Goal: Task Accomplishment & Management: Complete application form

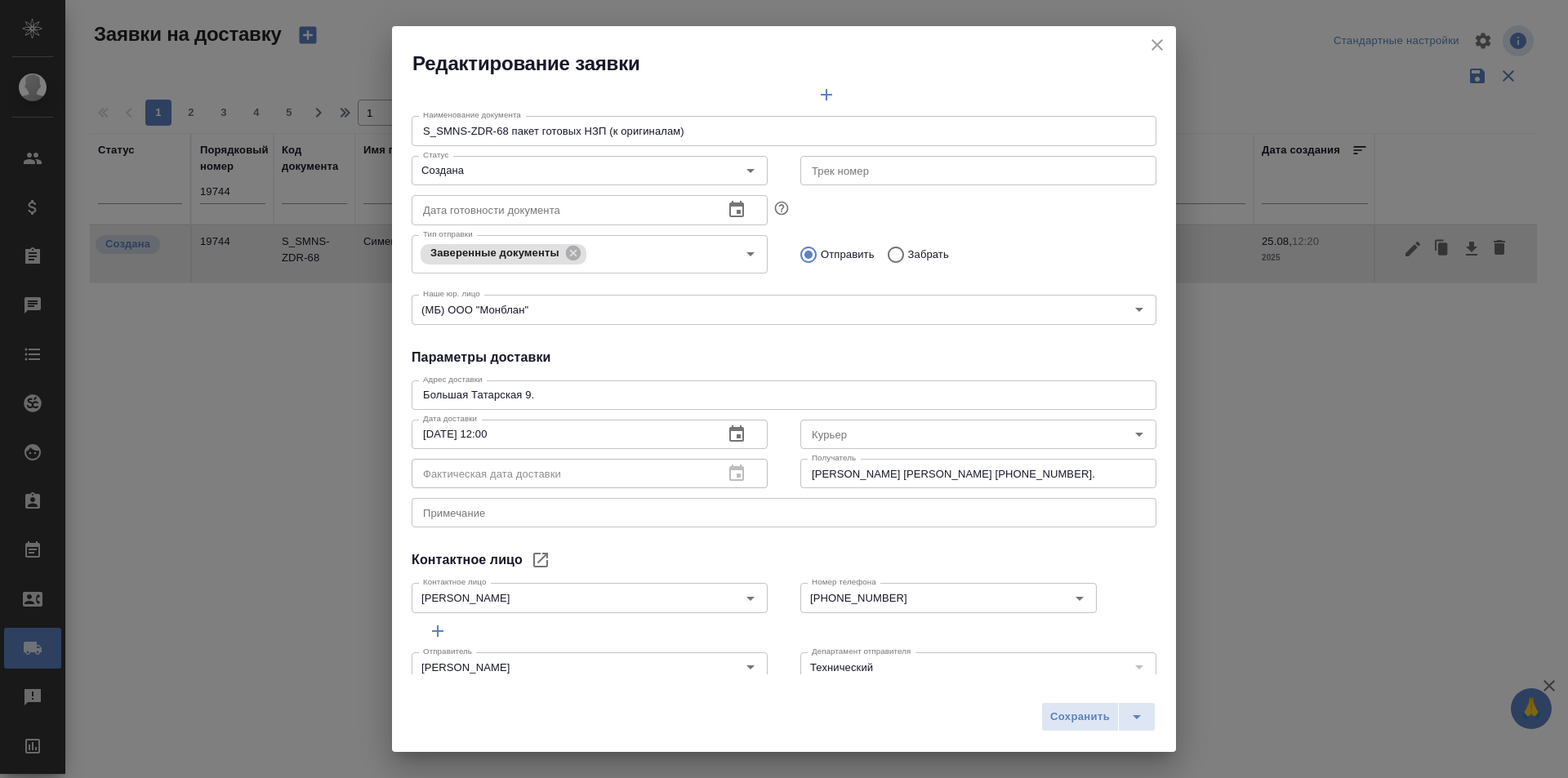
scroll to position [222, 0]
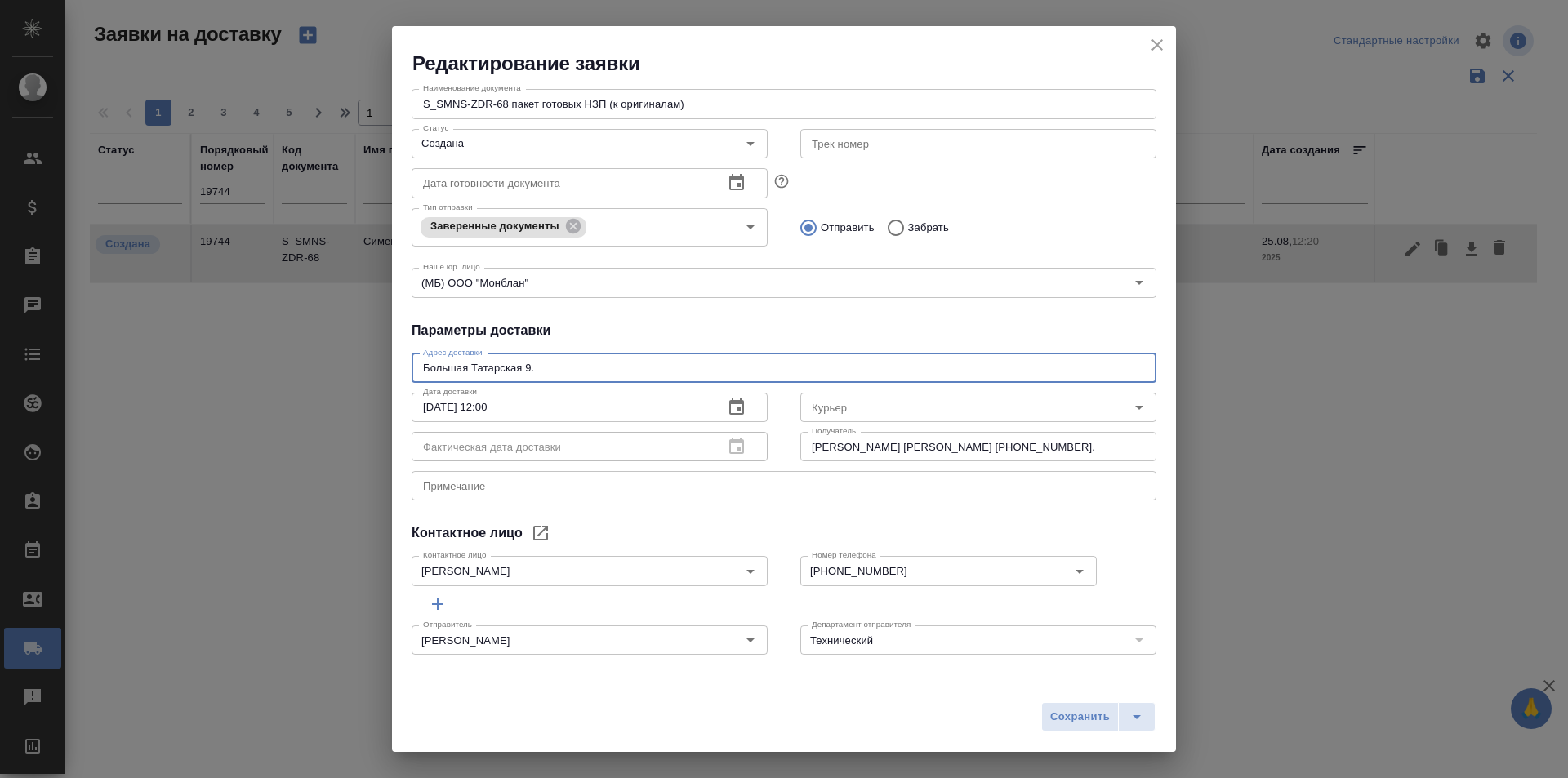
drag, startPoint x: 560, startPoint y: 368, endPoint x: 302, endPoint y: 384, distance: 258.5
click at [302, 384] on div "Редактирование заявки Общие данные Порядковый номер 19744 Порядковый номер Клие…" at bounding box center [784, 389] width 1568 height 778
click at [1156, 34] on button "close" at bounding box center [1156, 44] width 24 height 24
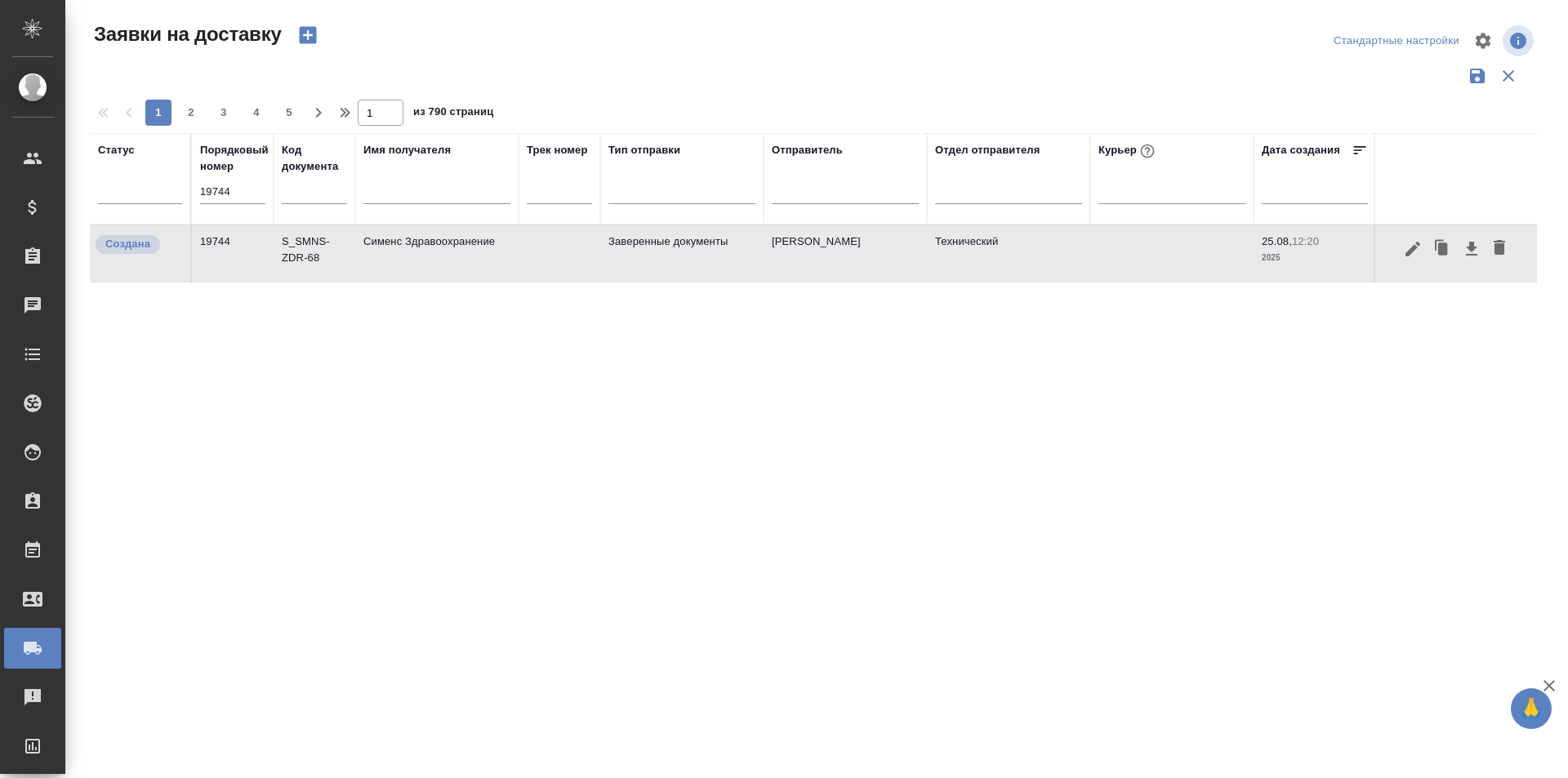
click at [182, 195] on th "Статус" at bounding box center [141, 179] width 102 height 91
click at [195, 194] on th "Порядковый номер 19744" at bounding box center [233, 179] width 81 height 91
click at [202, 193] on input "19744" at bounding box center [233, 191] width 66 height 22
paste input "9"
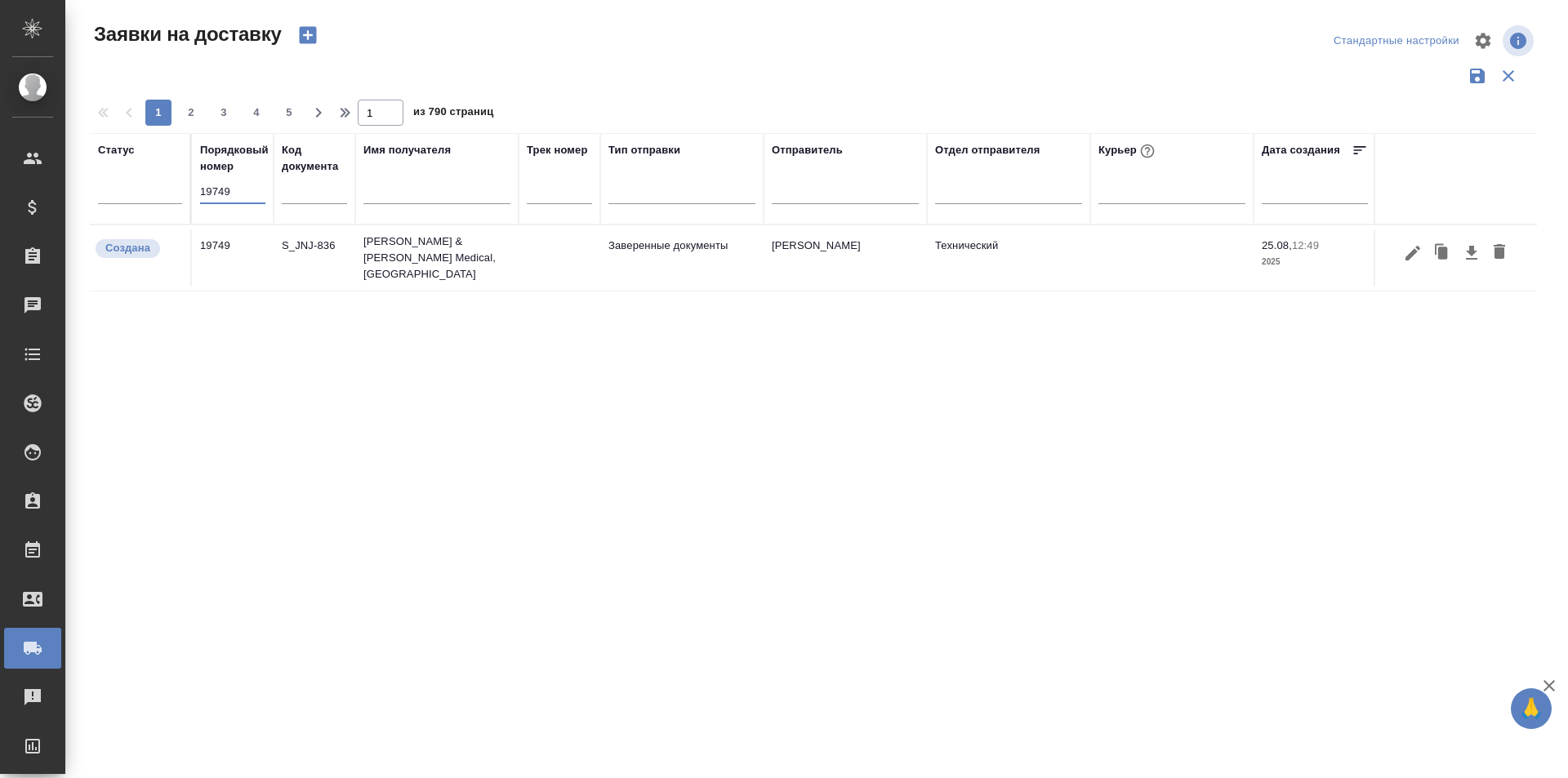
click at [224, 199] on input "19749" at bounding box center [233, 191] width 66 height 22
paste input "11"
type input "19711"
click at [1406, 256] on icon "button" at bounding box center [1413, 249] width 20 height 20
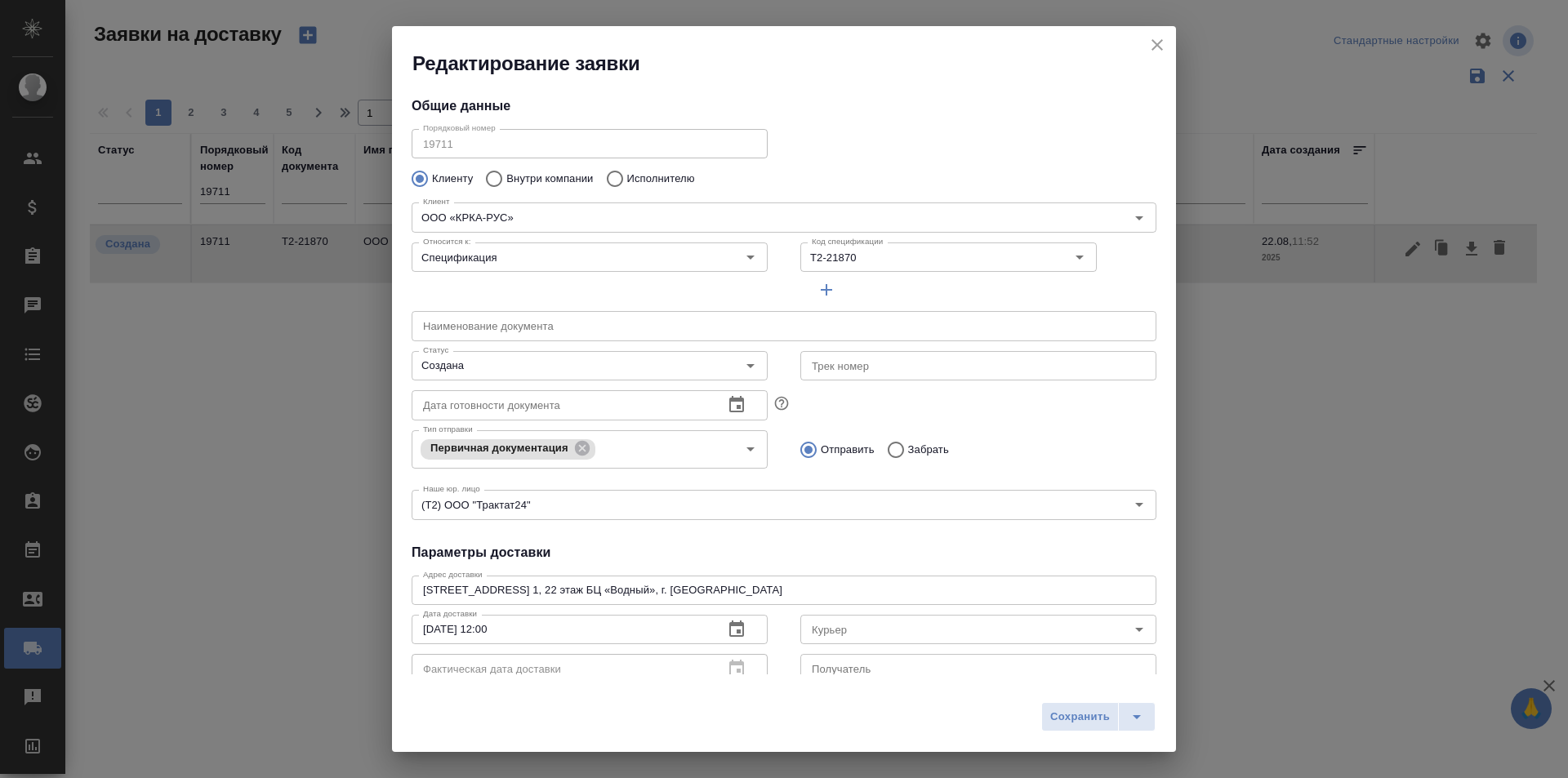
type input "[PERSON_NAME]"
type input "[PHONE_NUMBER]"
type input "Звержановская Диана"
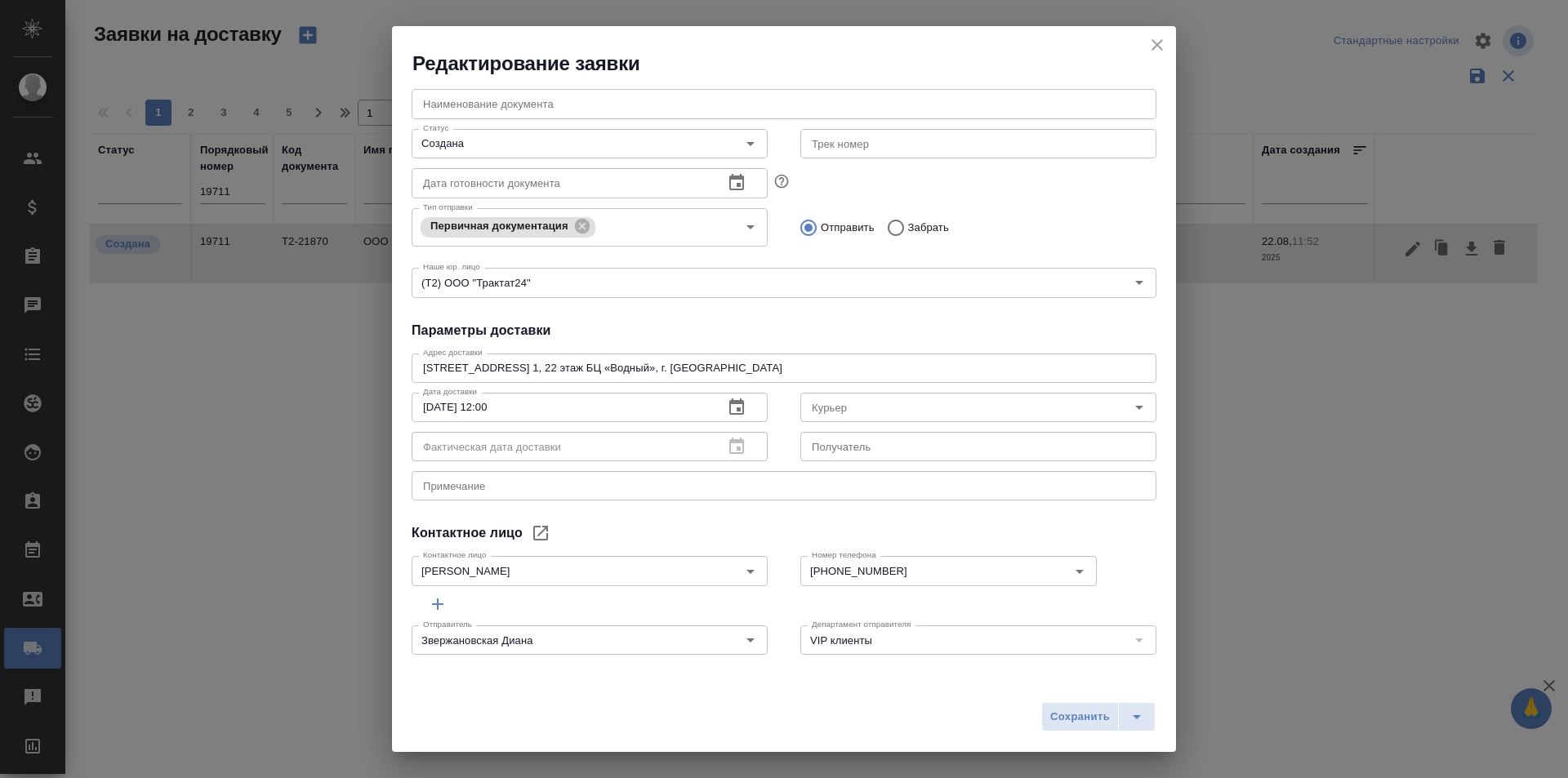
click at [1159, 49] on icon "close" at bounding box center [1157, 45] width 20 height 20
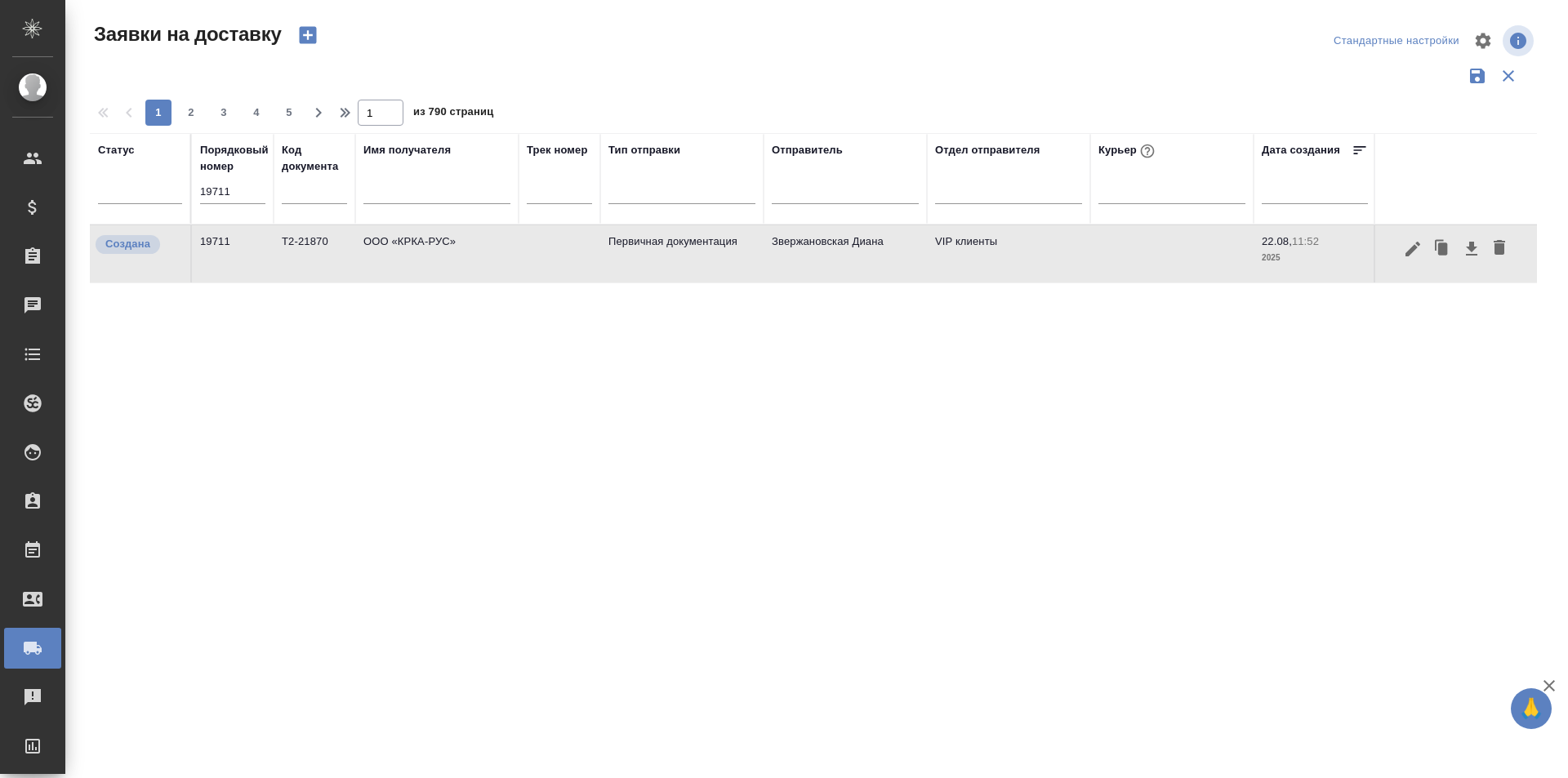
click at [248, 198] on input "19711" at bounding box center [233, 191] width 66 height 22
paste input "9"
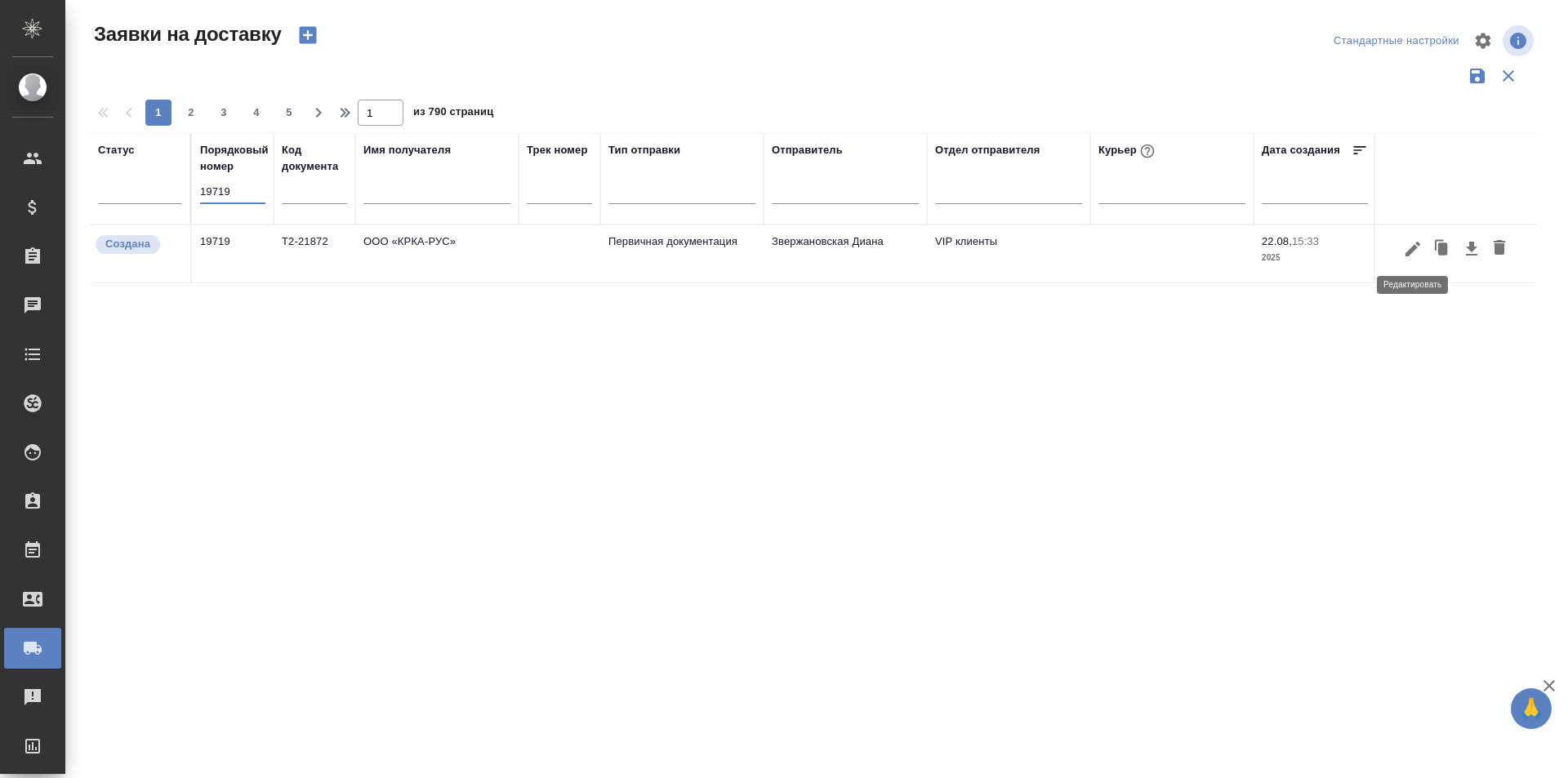
type input "19719"
click at [1412, 249] on icon "button" at bounding box center [1413, 249] width 15 height 15
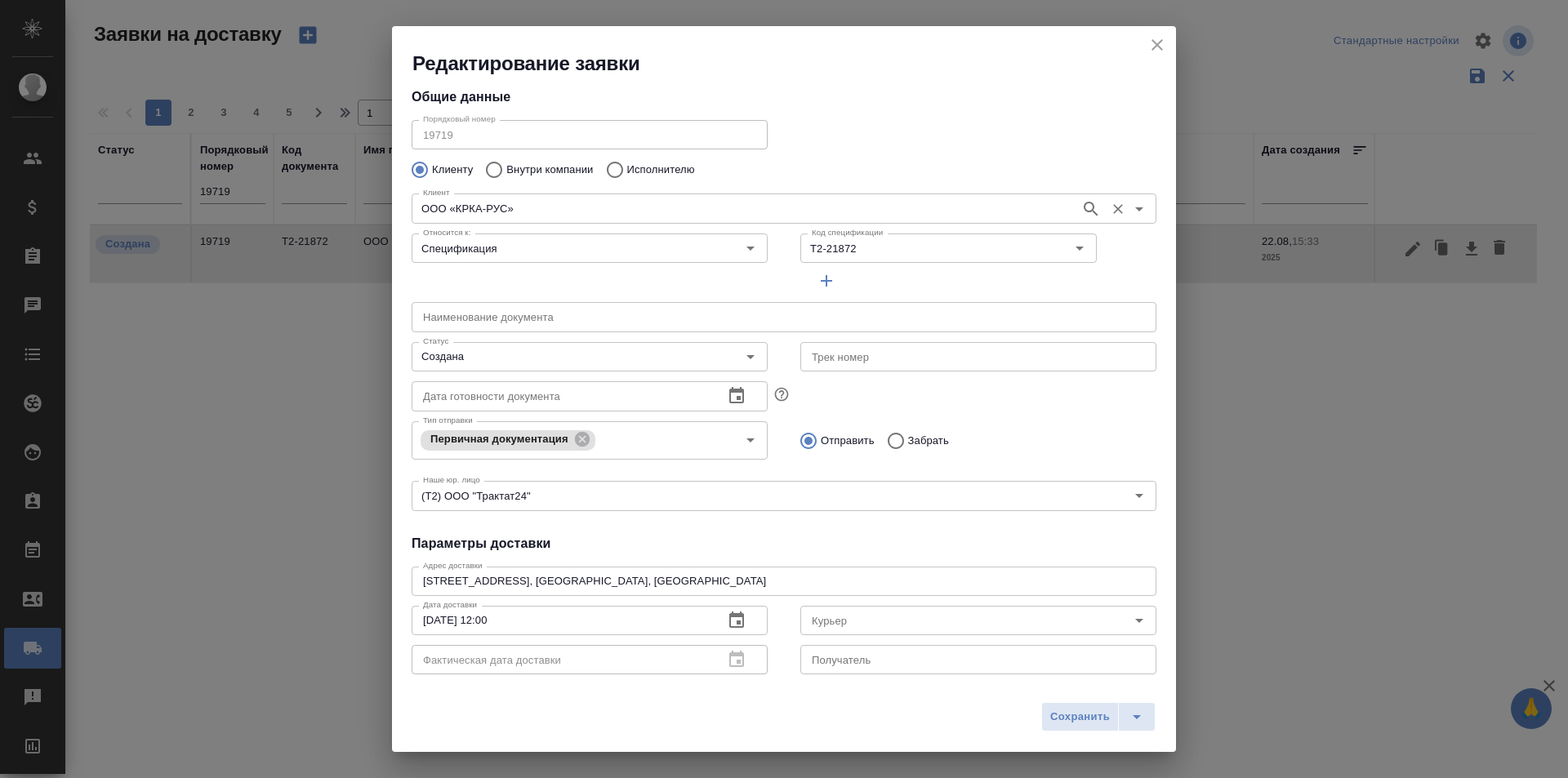
scroll to position [0, 0]
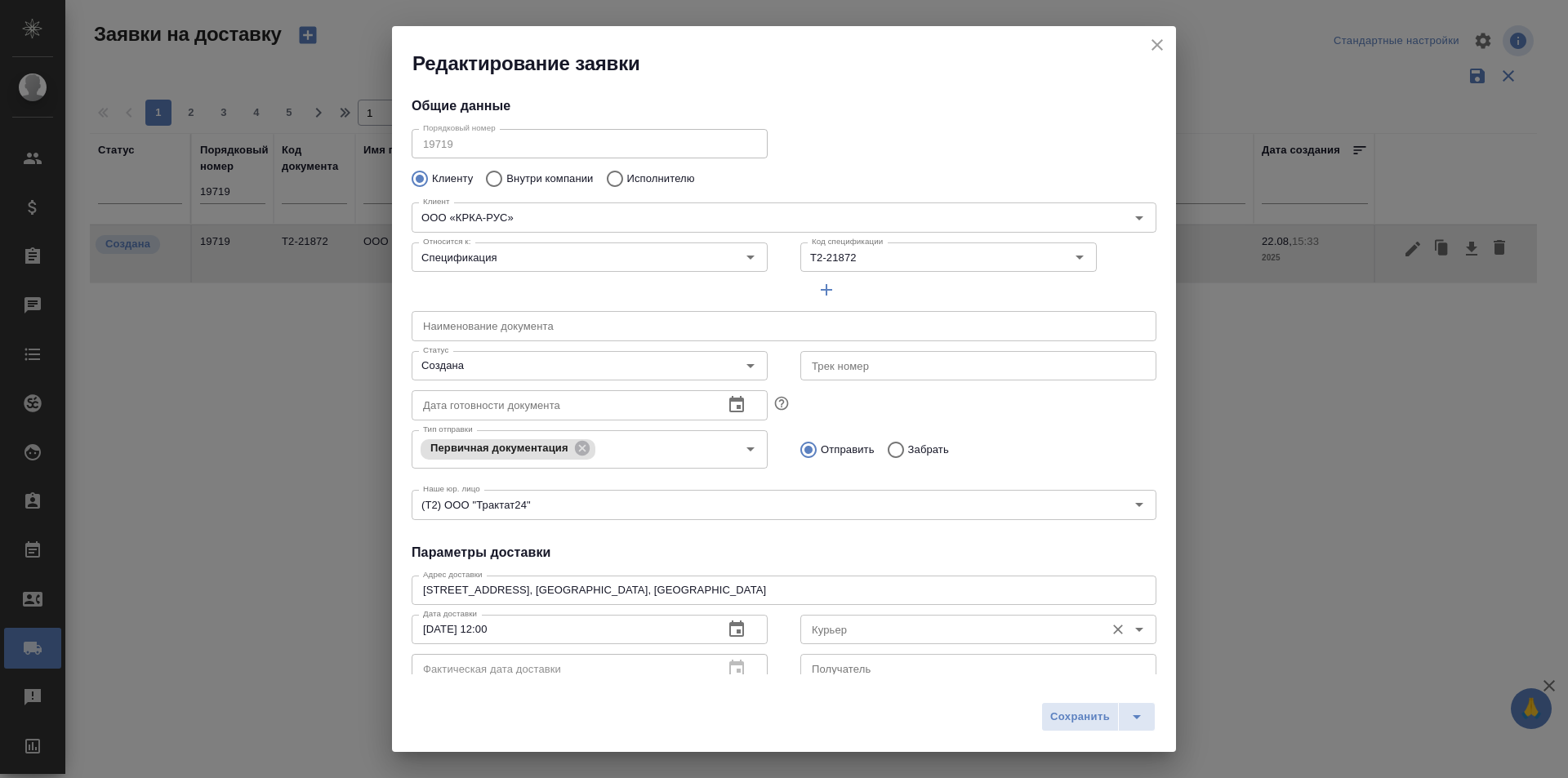
click at [935, 627] on input "Курьер" at bounding box center [950, 629] width 292 height 20
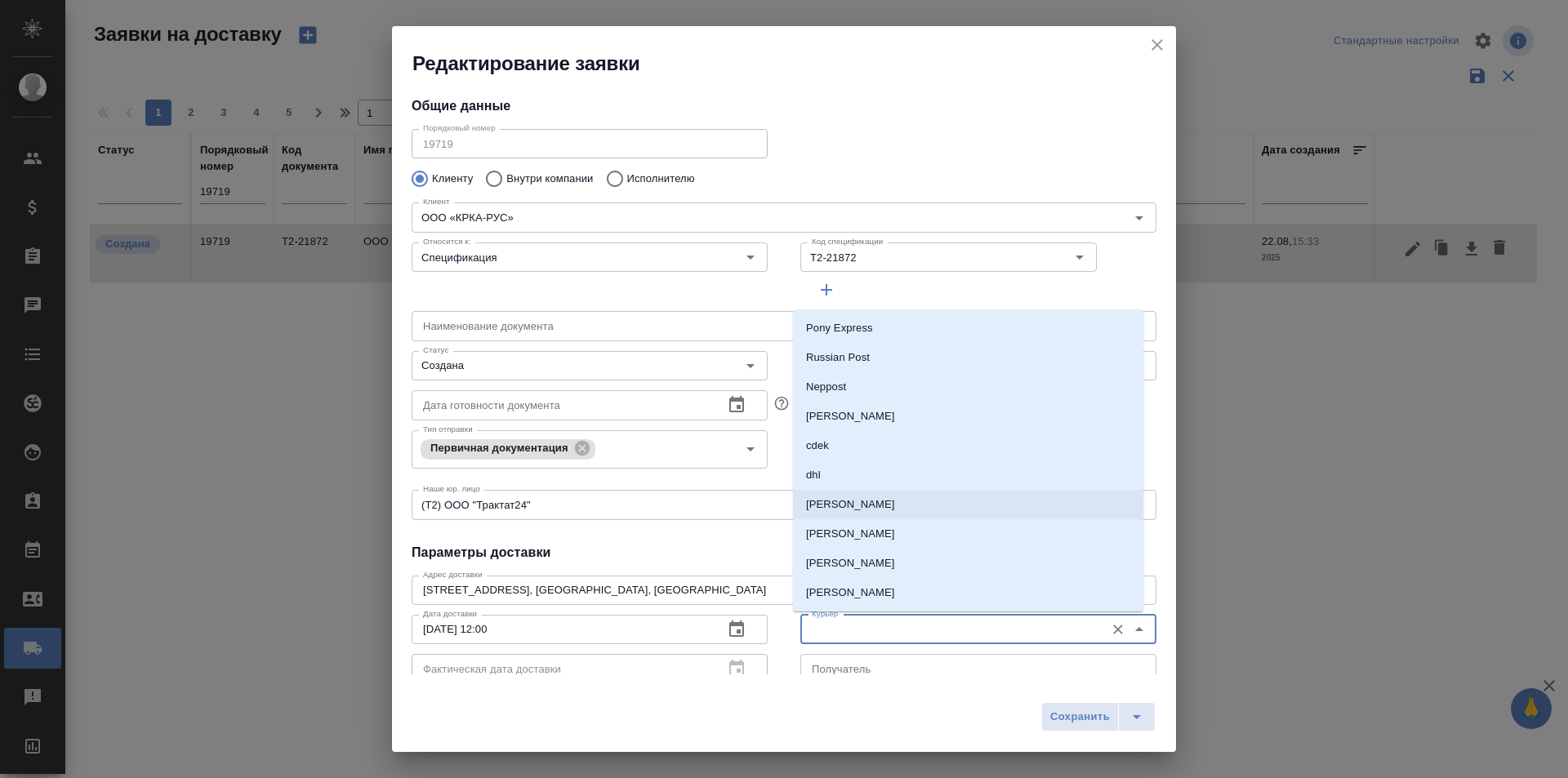
click at [875, 515] on li "[PERSON_NAME]" at bounding box center [968, 504] width 350 height 29
type input "[PERSON_NAME]"
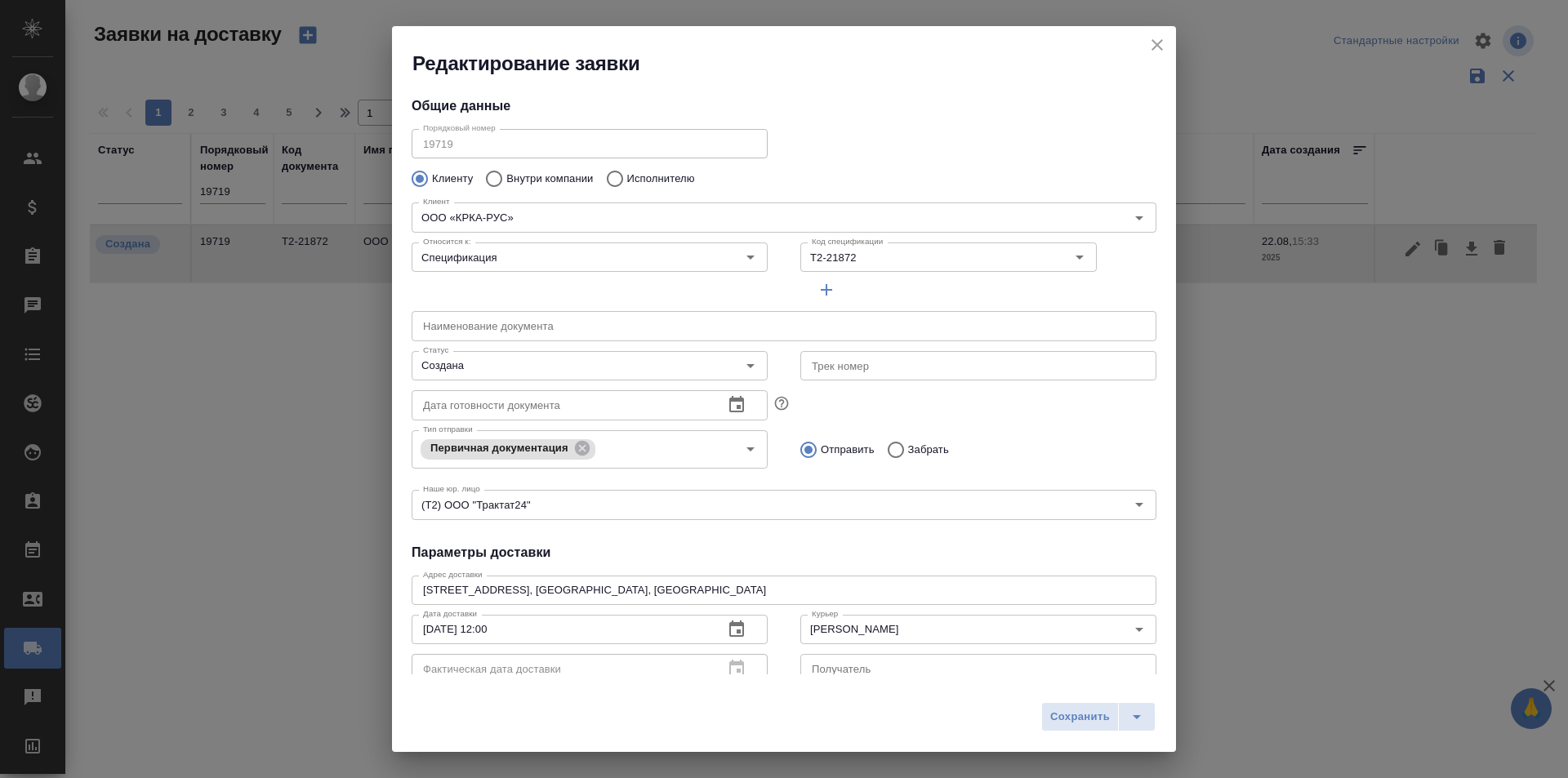
click at [801, 87] on div "Общие данные Порядковый номер 19719 Порядковый номер Клиенту Внутри компании Ис…" at bounding box center [783, 375] width 784 height 598
click at [1144, 726] on icon "split button" at bounding box center [1137, 716] width 20 height 20
click at [1143, 672] on li "Сохранить и скачать" at bounding box center [1101, 682] width 131 height 26
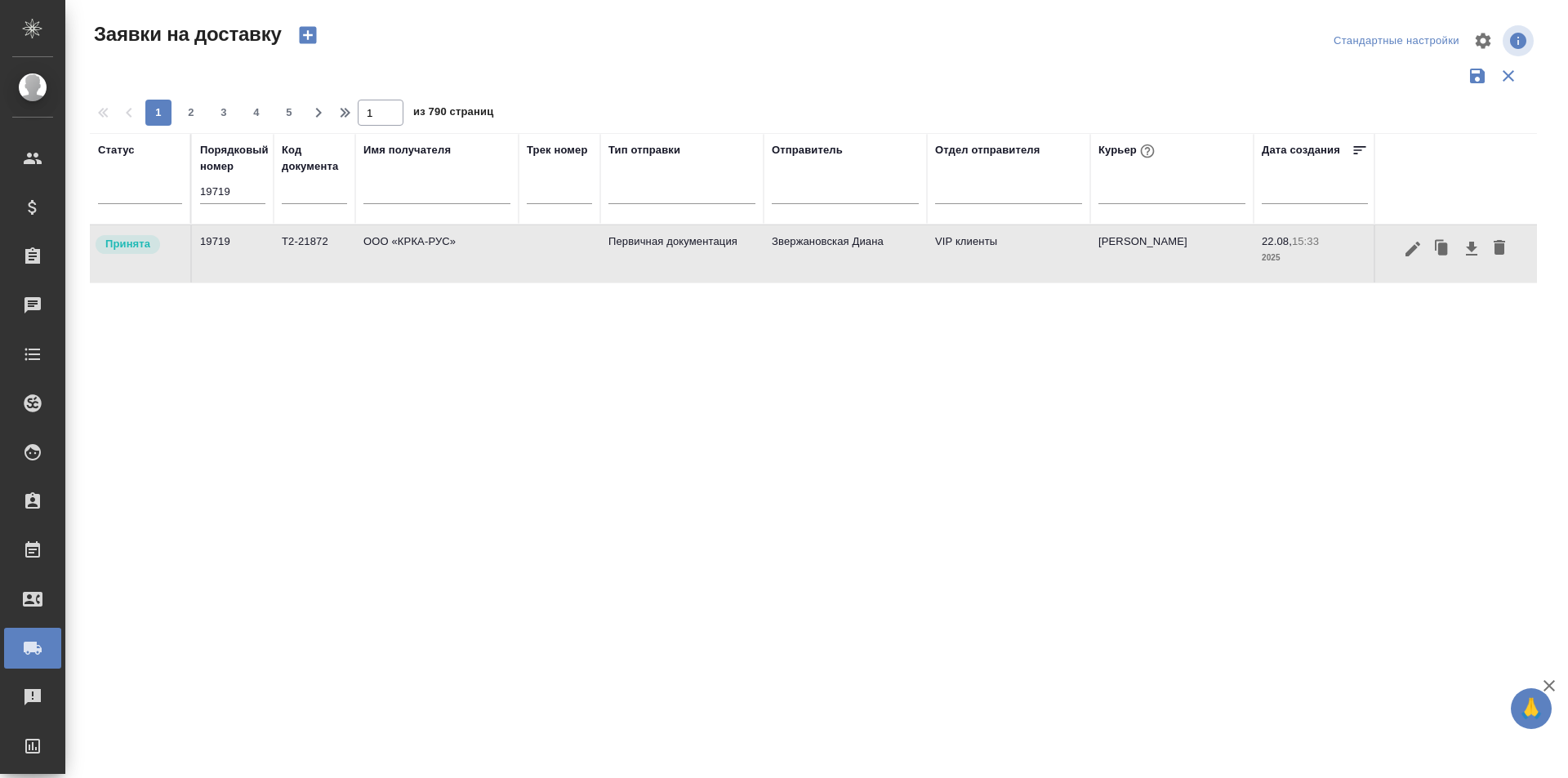
click at [226, 191] on input "19719" at bounding box center [233, 191] width 66 height 22
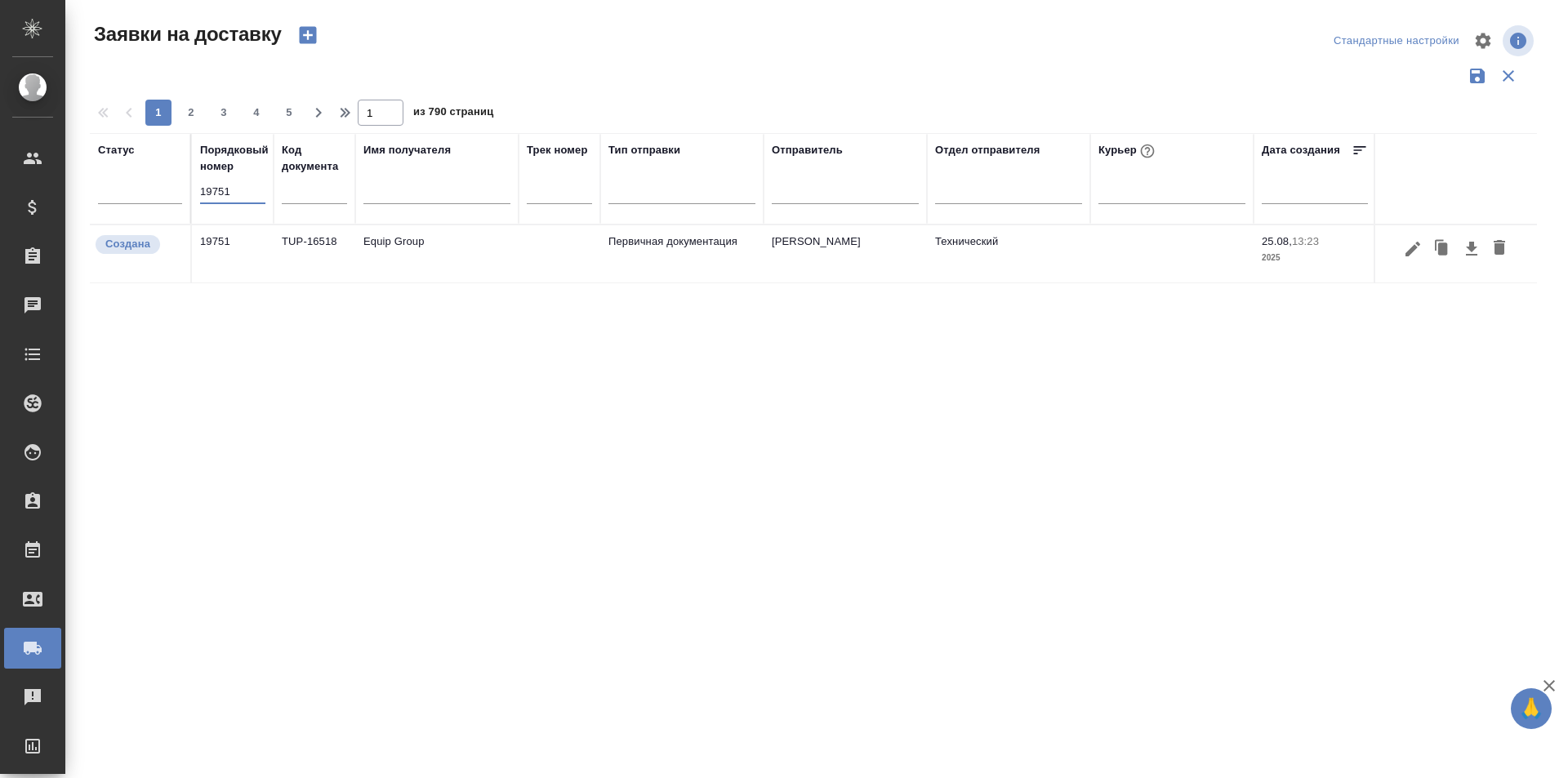
type input "19751"
click at [1412, 251] on icon "button" at bounding box center [1413, 249] width 15 height 15
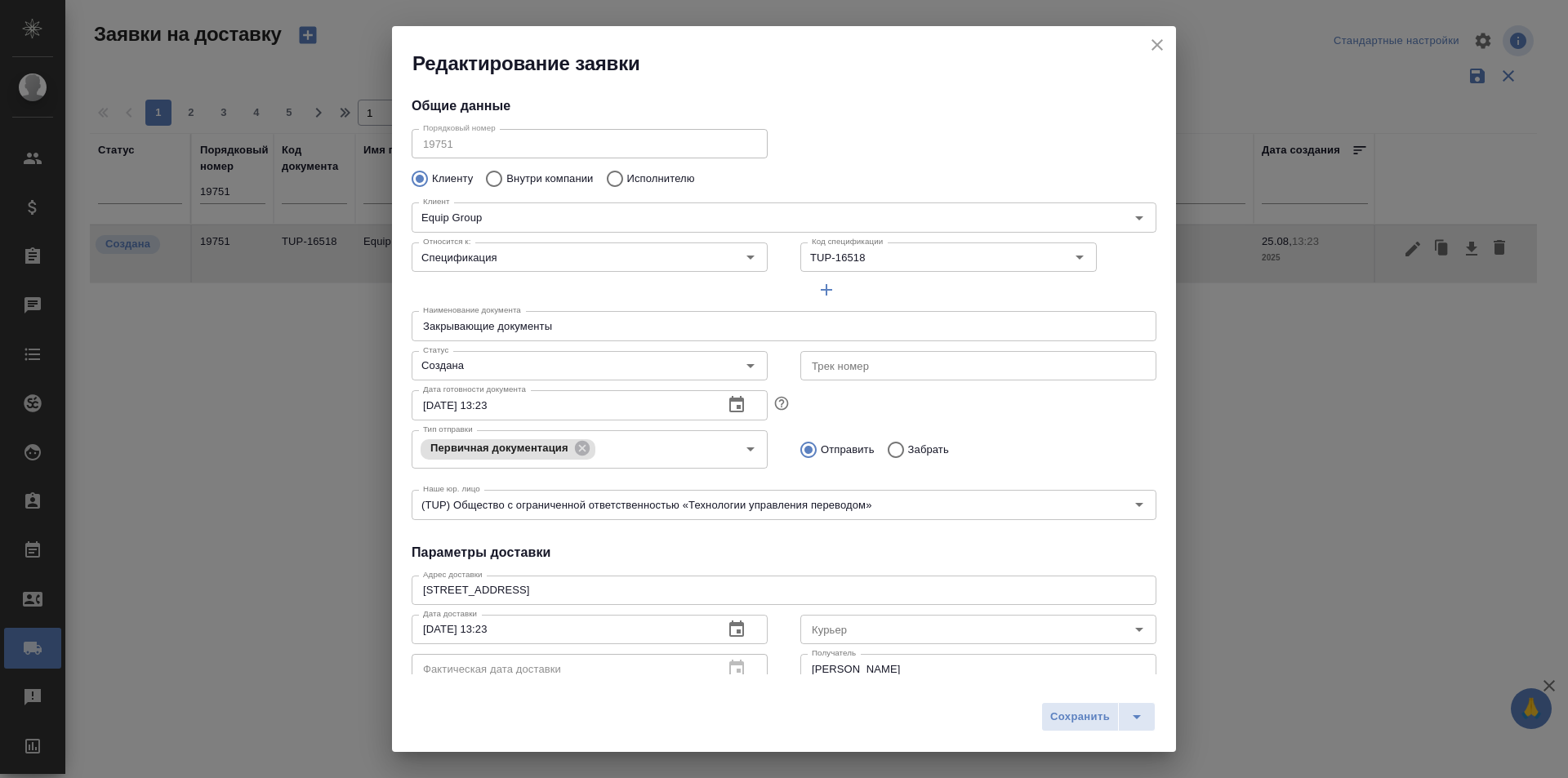
type input "[PERSON_NAME]"
type input "[PHONE_NUMBER] (mob) [PHONE_NUMBER] (201)"
click at [819, 626] on input "Курьер" at bounding box center [950, 629] width 292 height 20
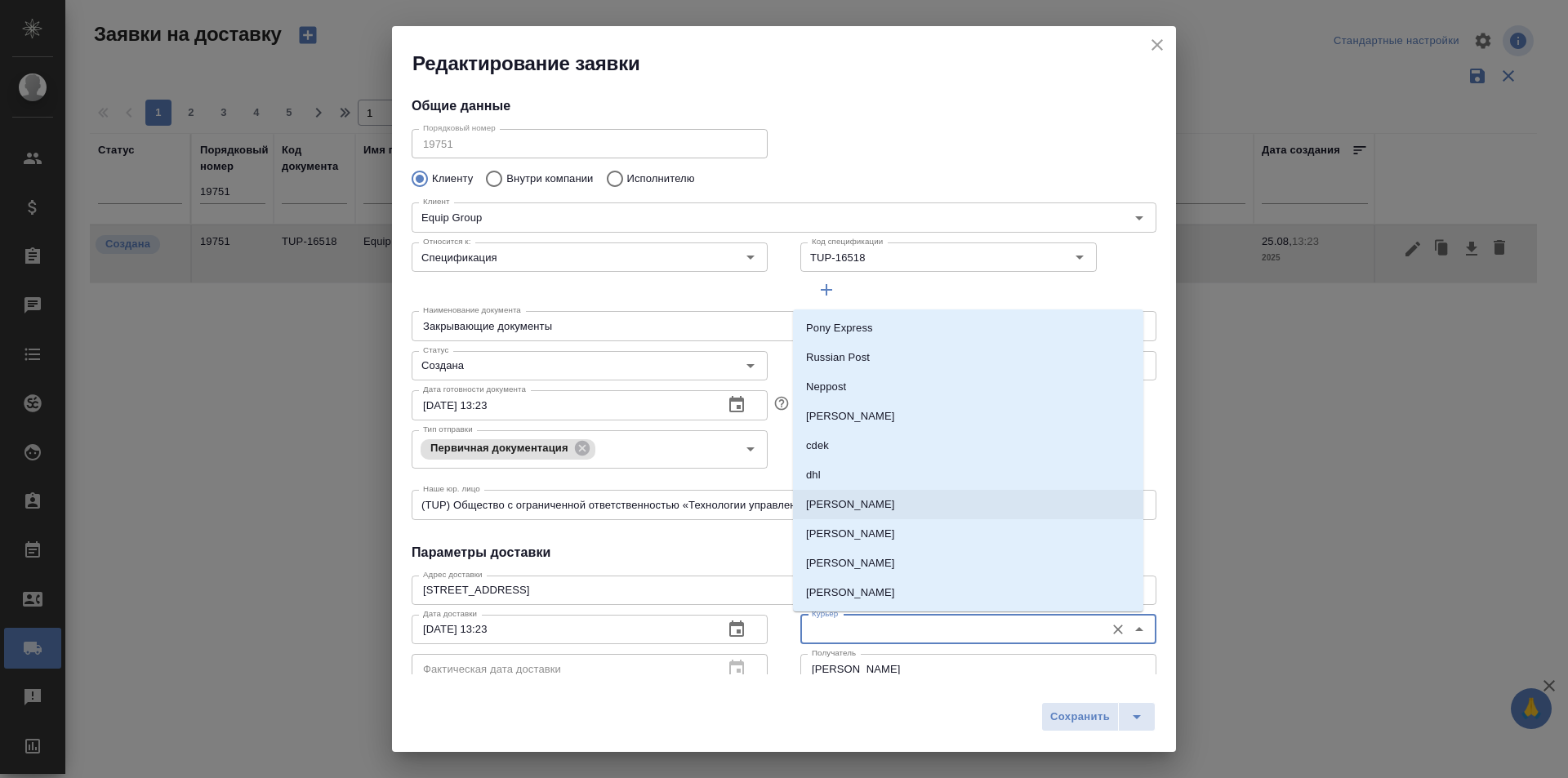
click at [868, 493] on li "[PERSON_NAME]" at bounding box center [968, 504] width 350 height 29
type input "[PERSON_NAME]"
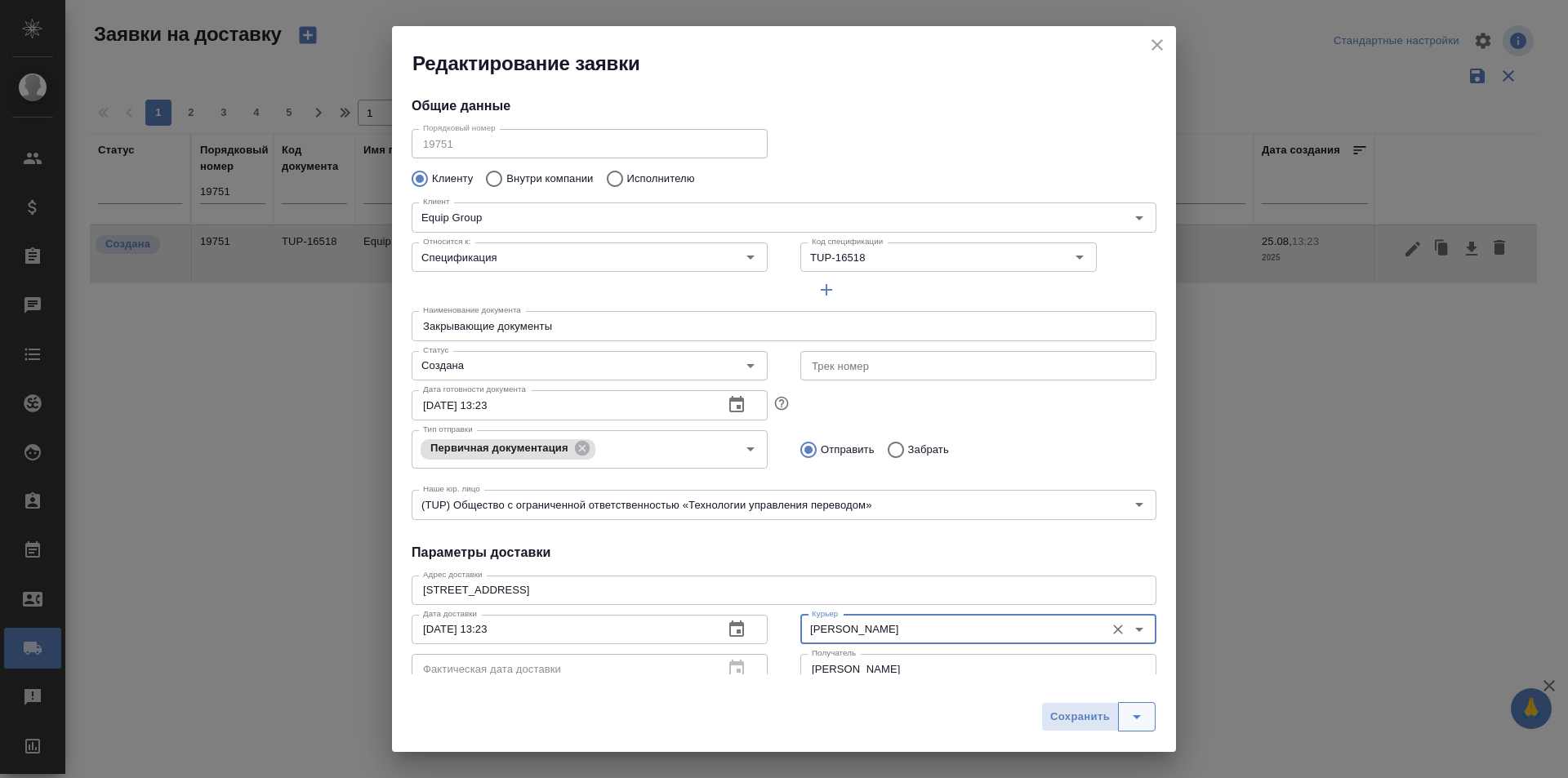
click at [1141, 727] on button "split button" at bounding box center [1136, 716] width 37 height 29
click at [1132, 688] on li "Сохранить и скачать" at bounding box center [1101, 682] width 131 height 26
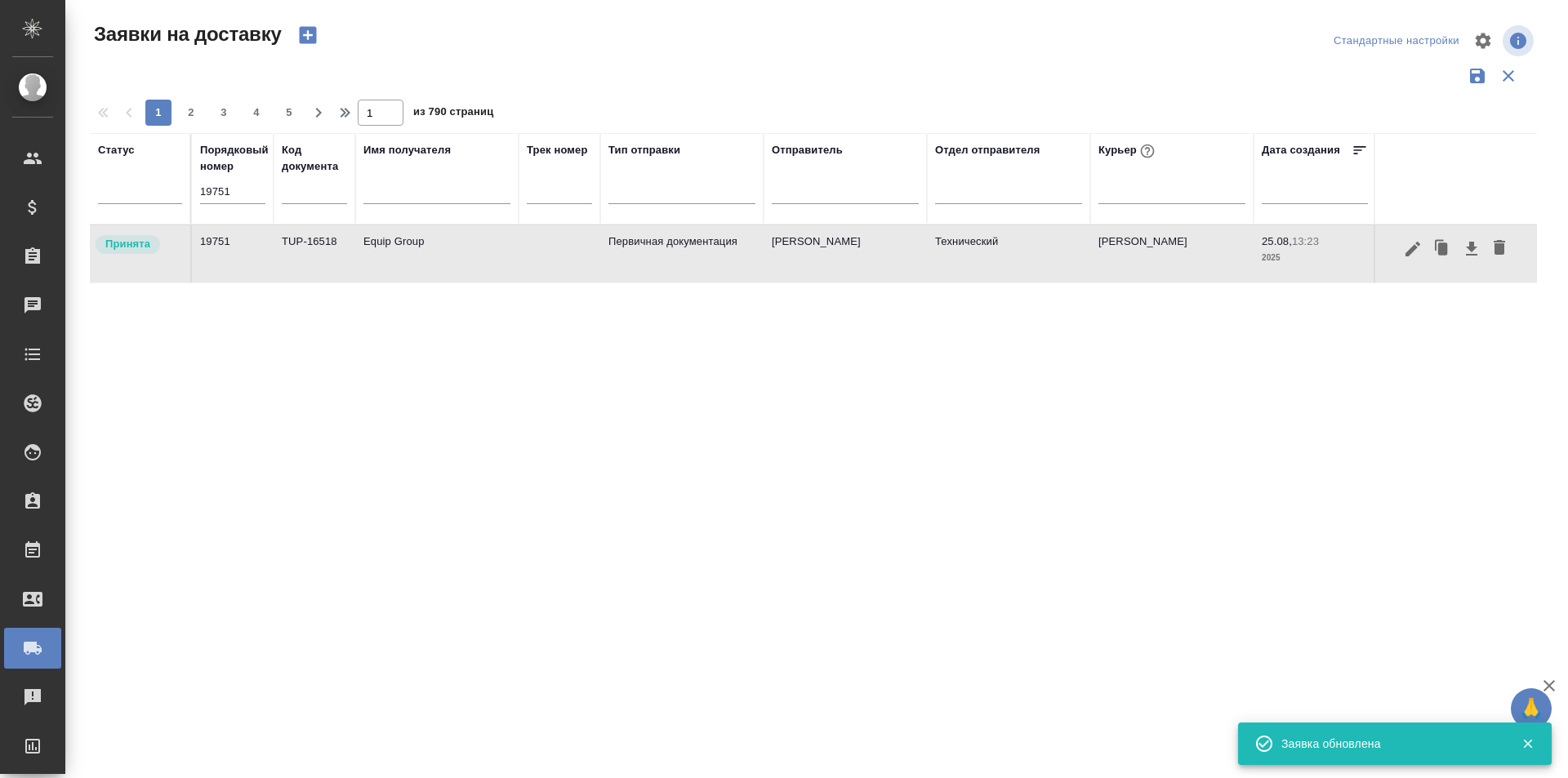
click at [236, 189] on input "19751" at bounding box center [233, 191] width 66 height 22
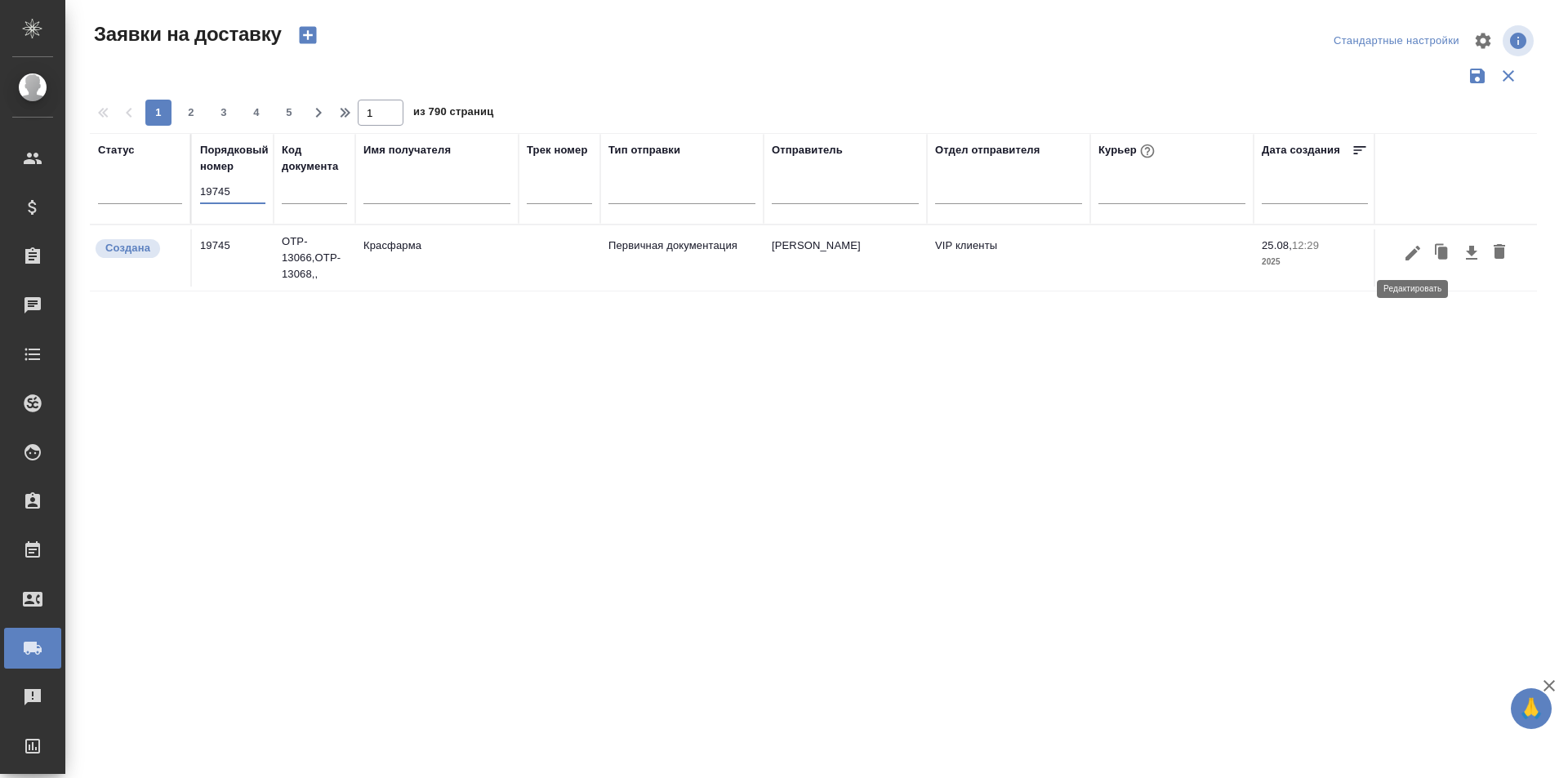
type input "19745"
click at [1418, 254] on icon "button" at bounding box center [1413, 254] width 20 height 20
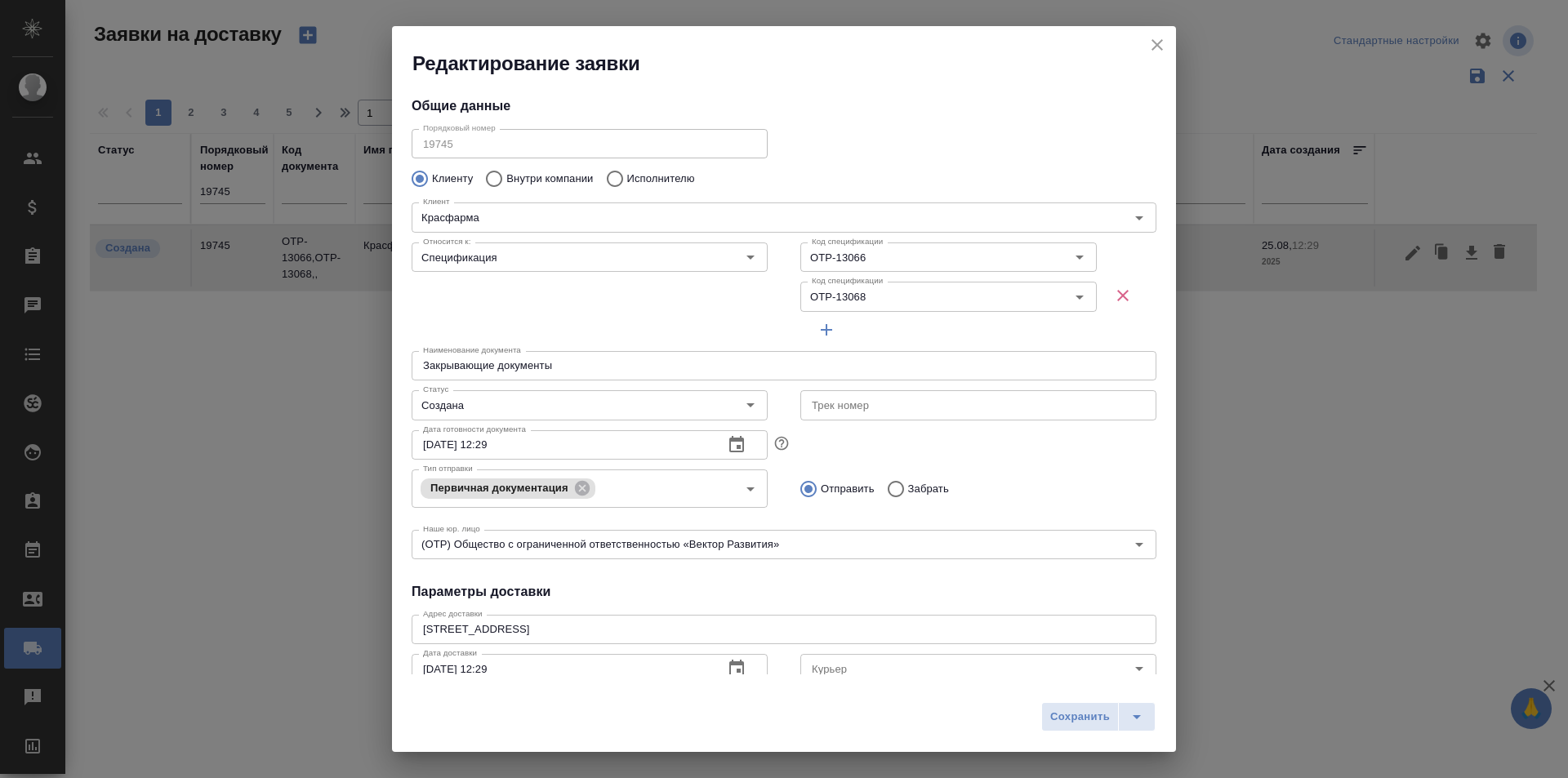
type input "[PERSON_NAME]"
type input "[PHONE_NUMBER]"
click at [831, 661] on input "Курьер" at bounding box center [950, 669] width 292 height 20
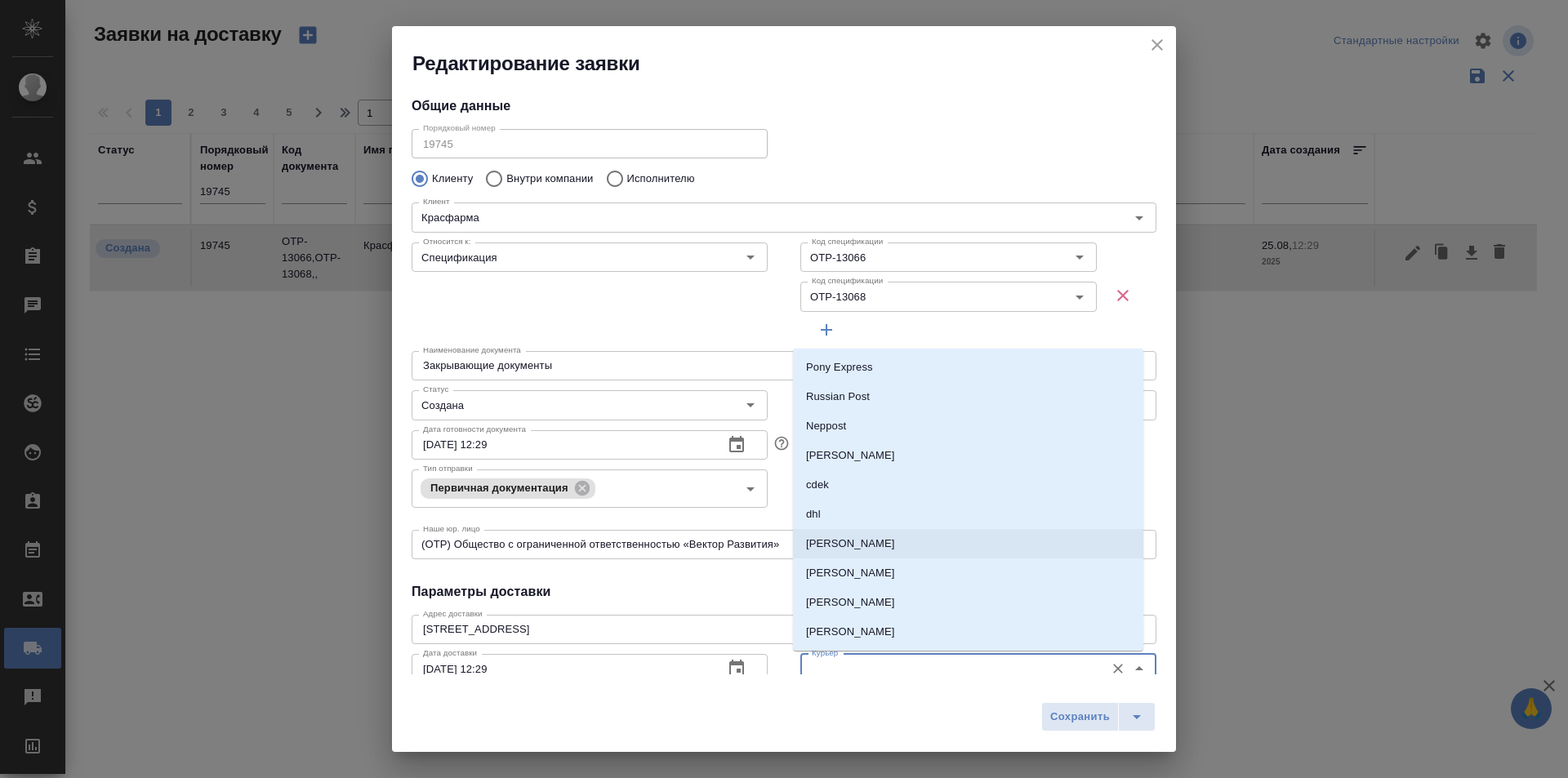
click at [862, 538] on p "[PERSON_NAME]" at bounding box center [850, 544] width 89 height 17
type input "[PERSON_NAME]"
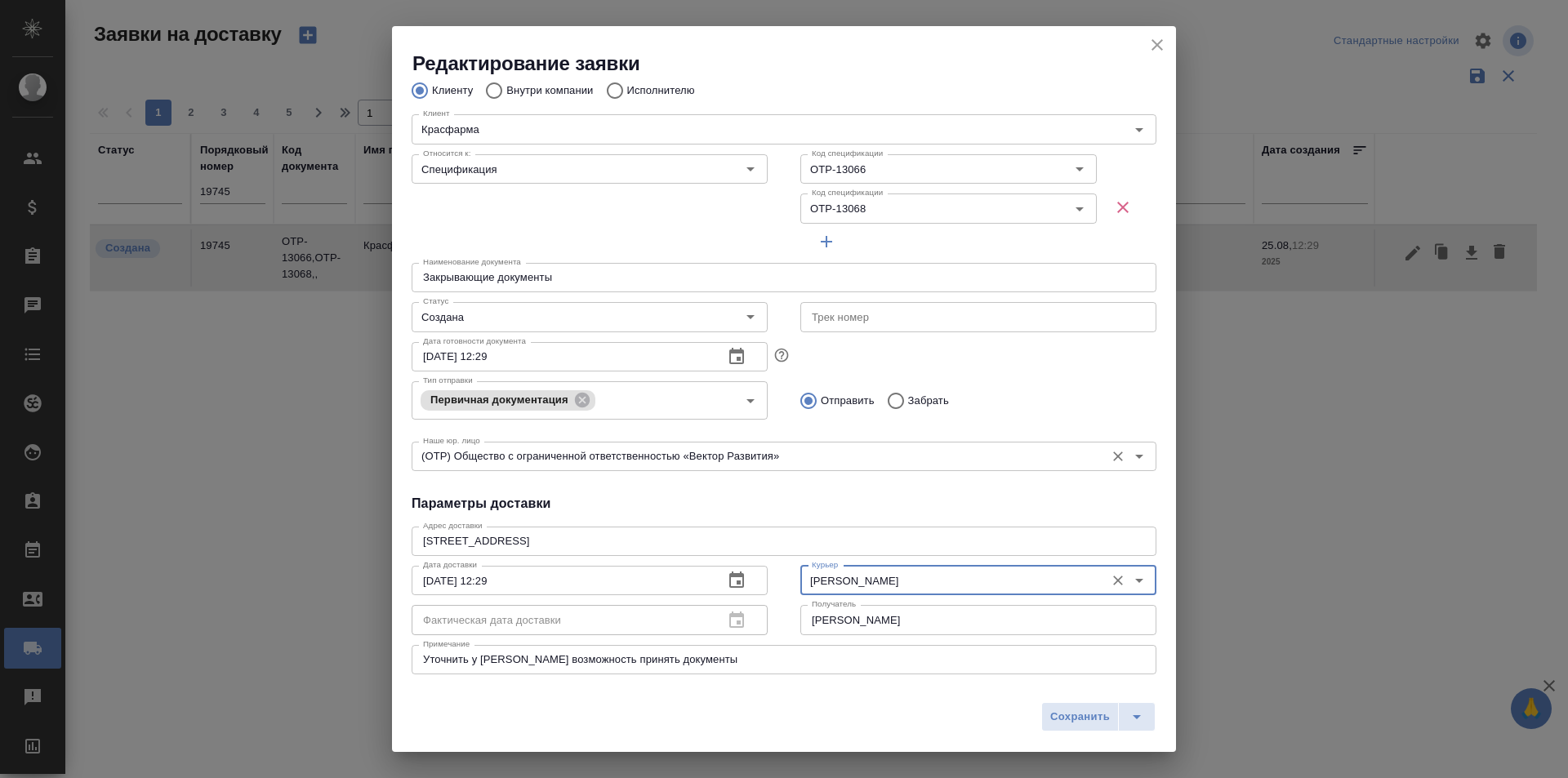
scroll to position [245, 0]
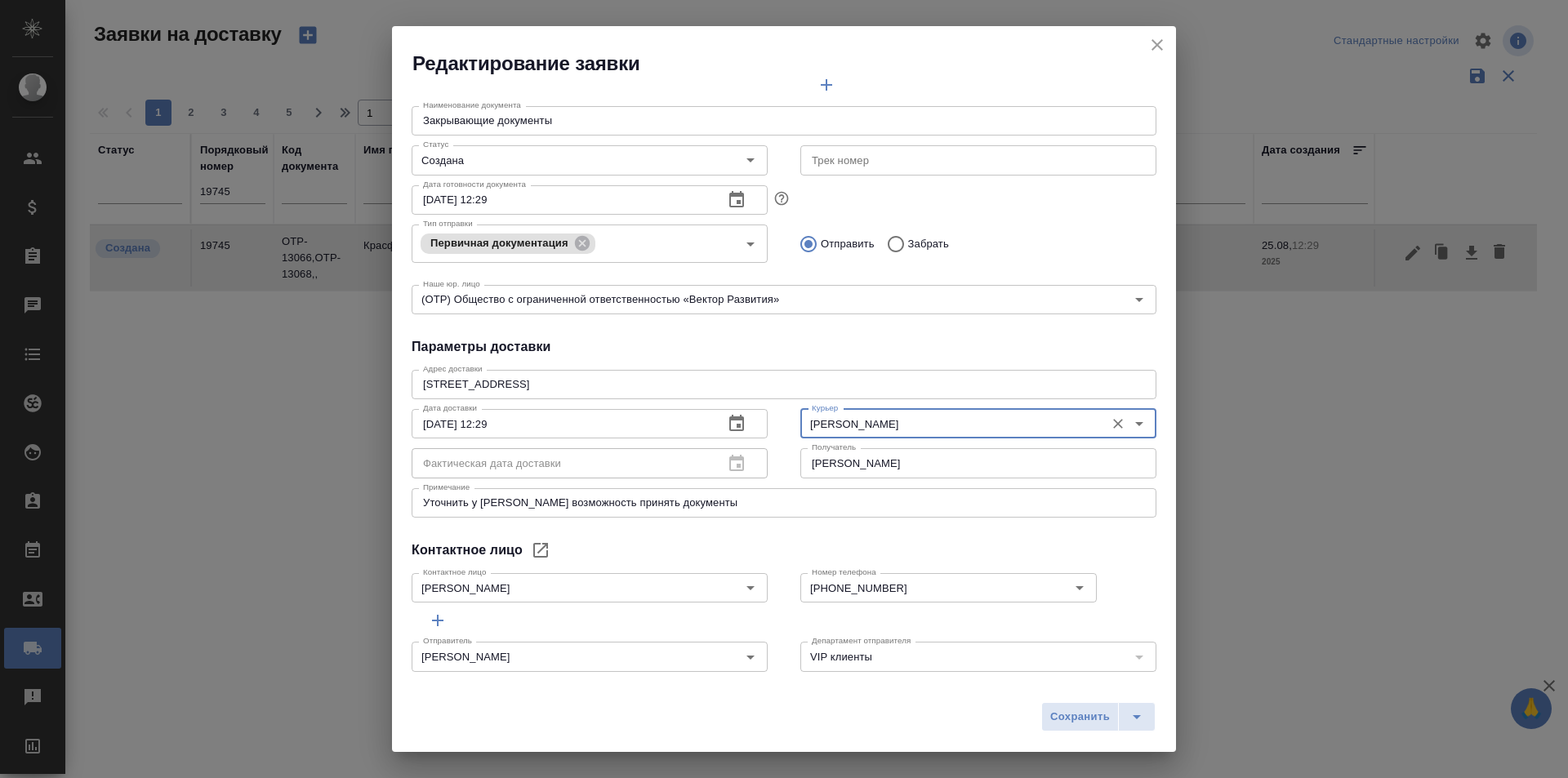
click at [834, 540] on div "Контактное лицо" at bounding box center [784, 550] width 745 height 20
click at [1148, 717] on button "split button" at bounding box center [1136, 716] width 37 height 29
click at [1123, 677] on li "Сохранить и скачать" at bounding box center [1101, 682] width 131 height 26
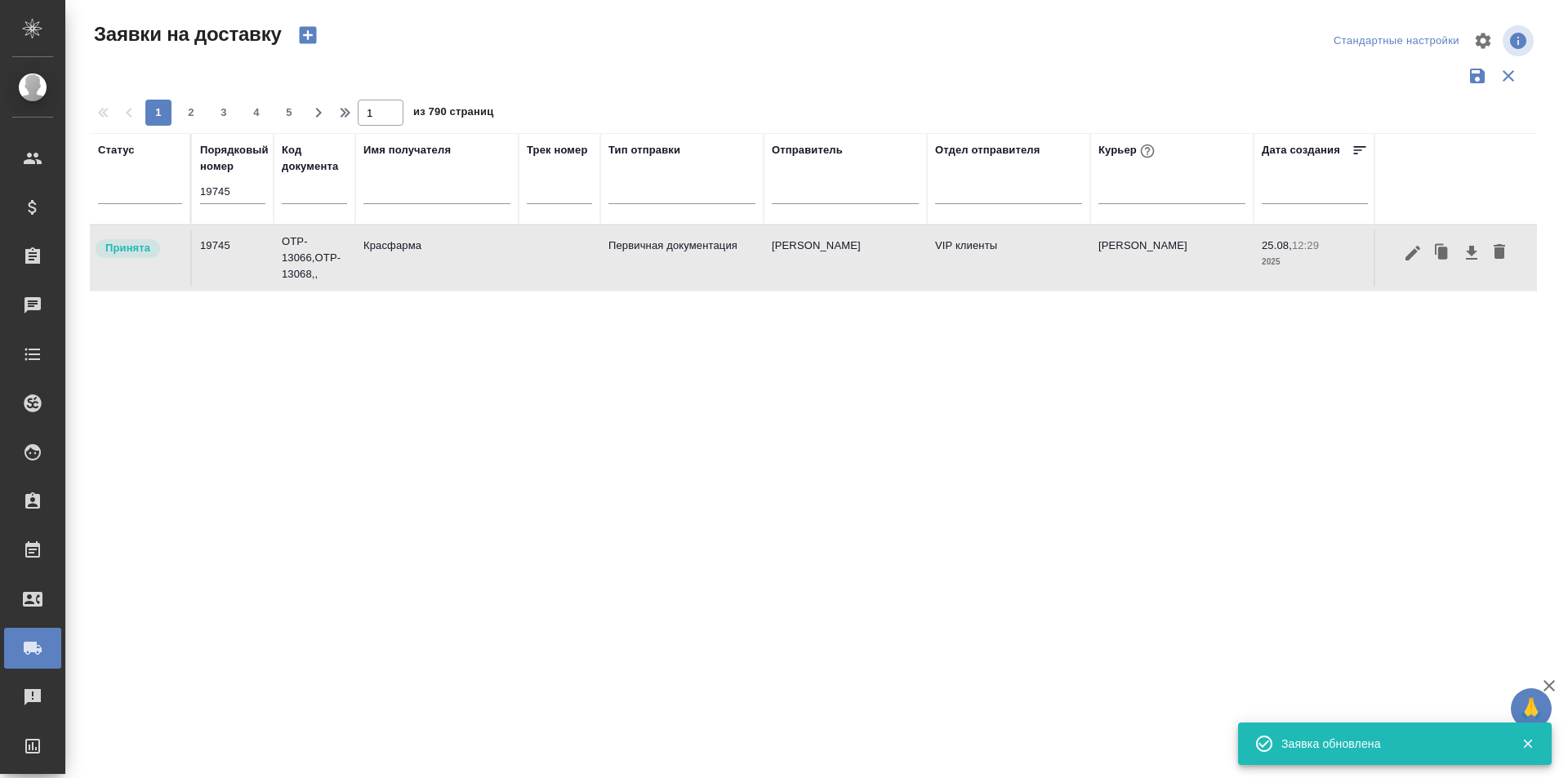
click at [229, 194] on input "19745" at bounding box center [233, 191] width 66 height 22
paste input "71"
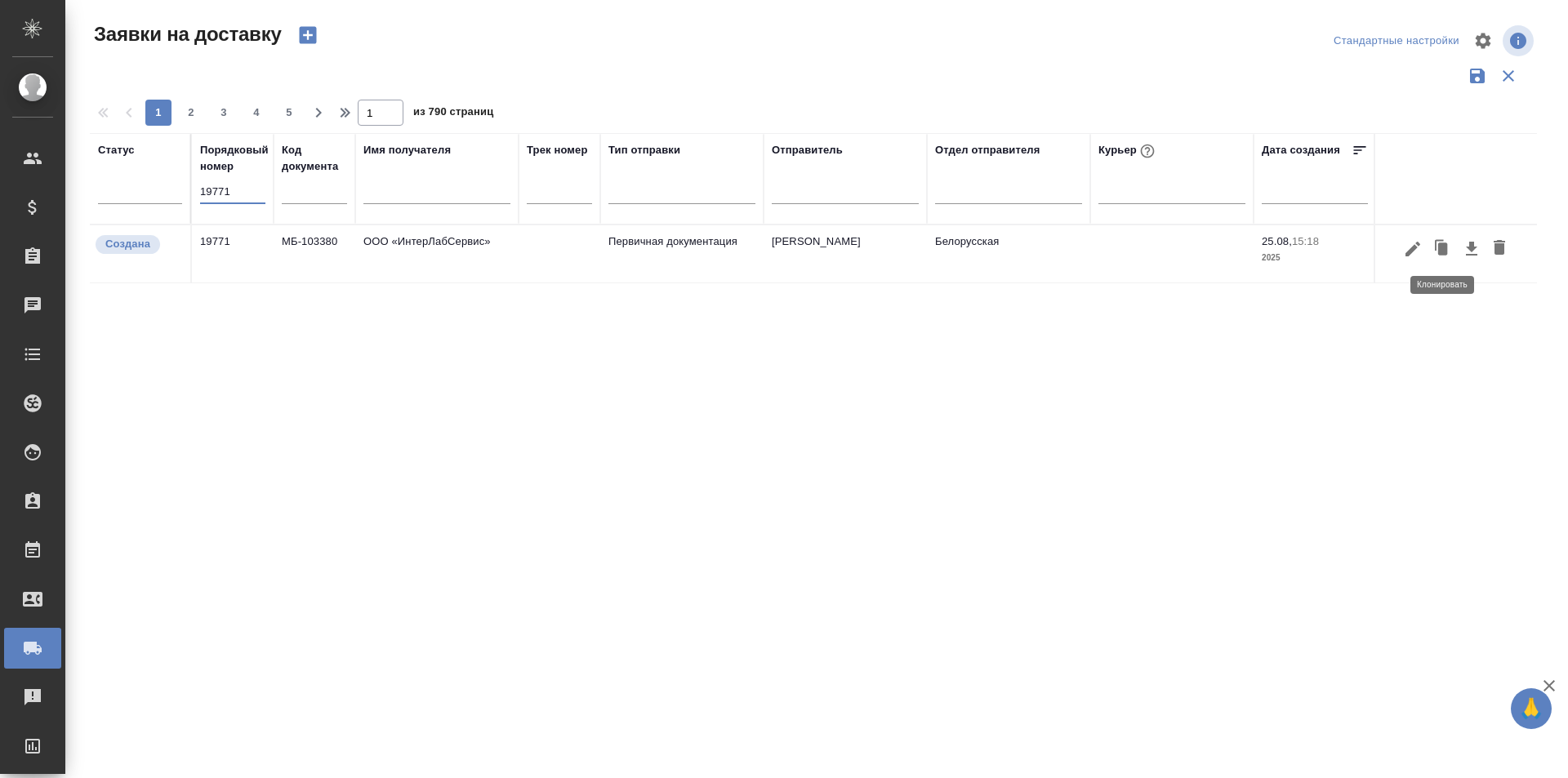
type input "19771"
click at [1414, 249] on icon "button" at bounding box center [1413, 249] width 15 height 15
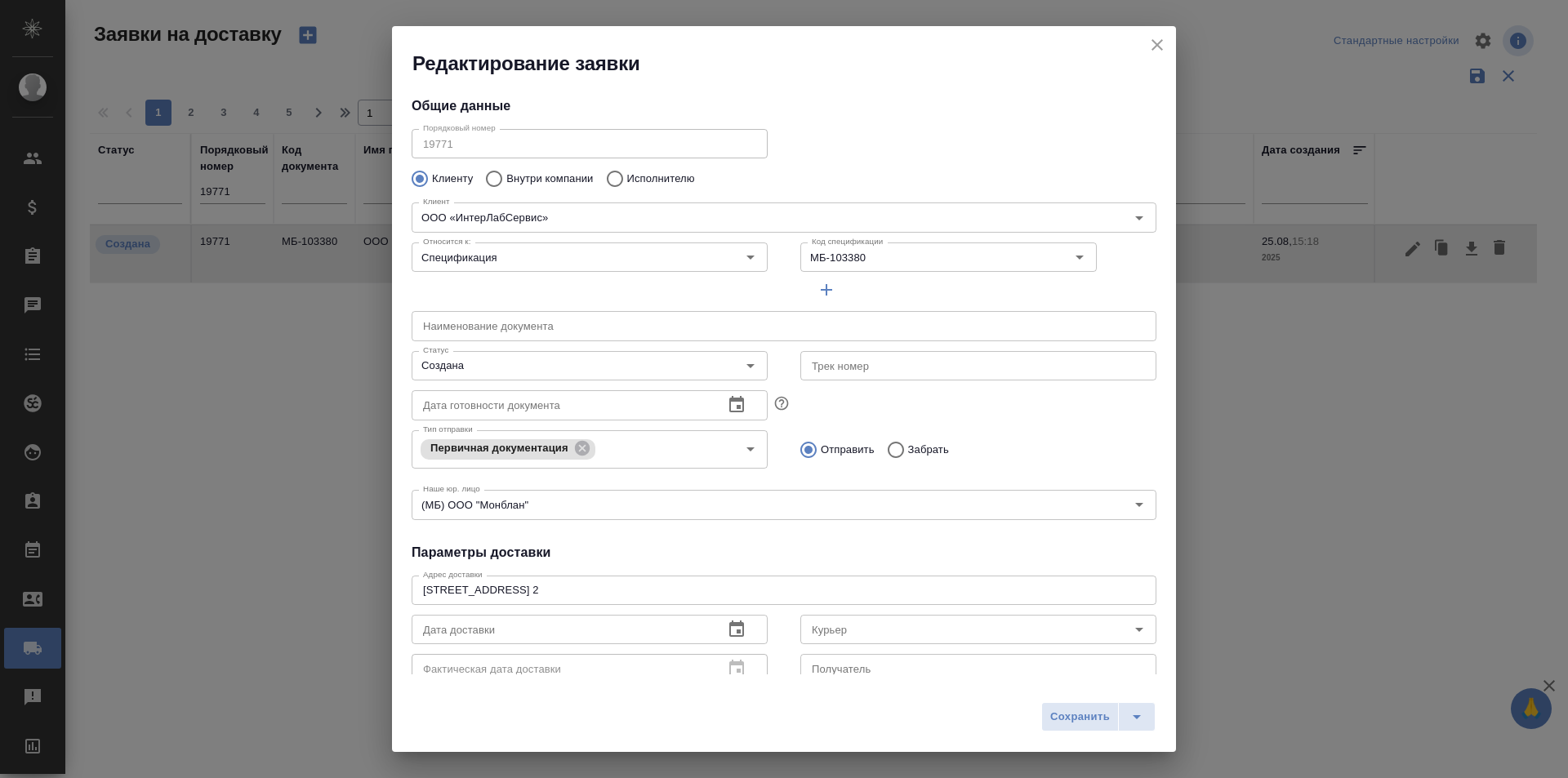
type input "[PERSON_NAME]"
type input "[PHONE_NUMBER] доб. 1726"
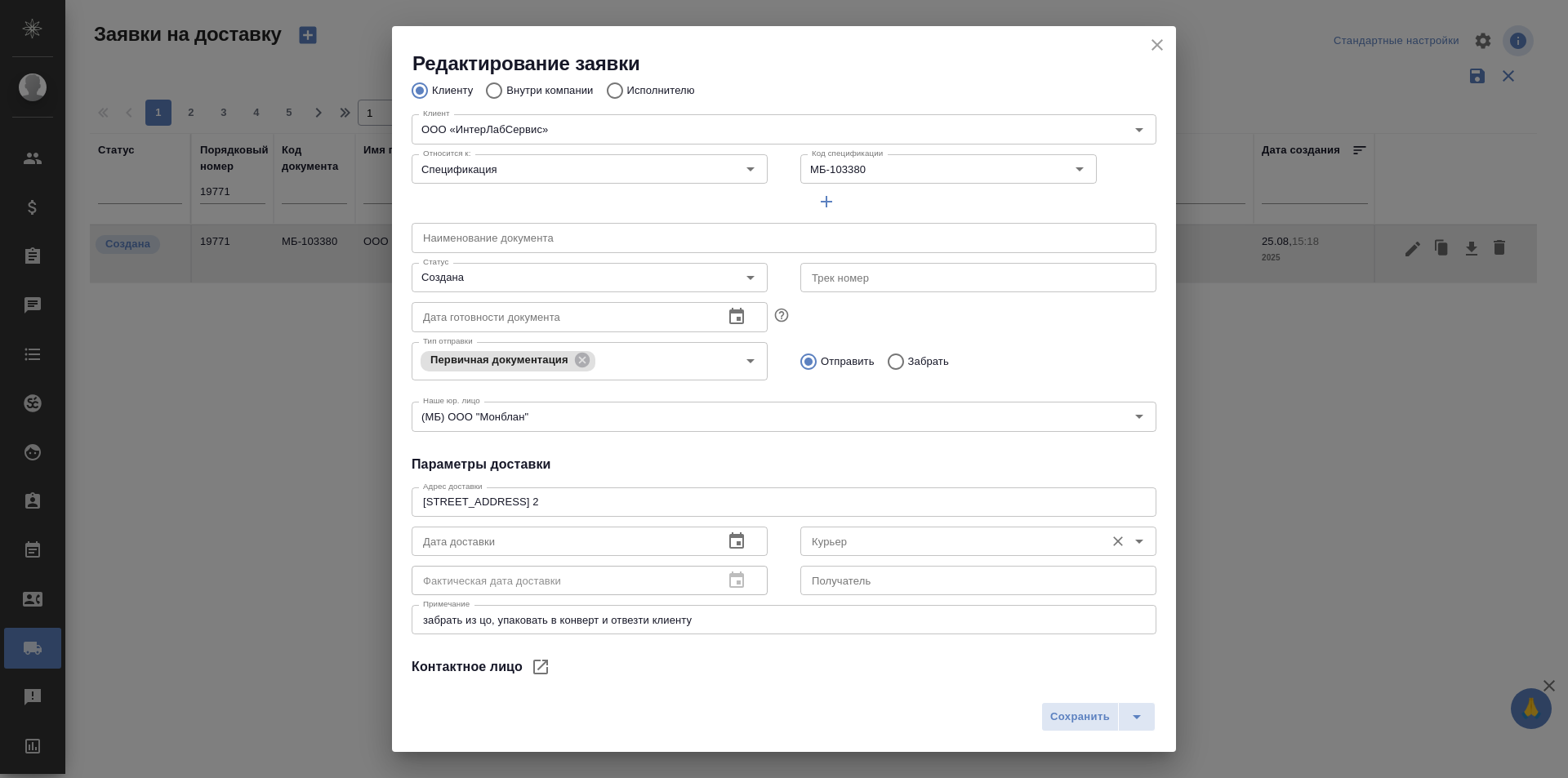
scroll to position [222, 0]
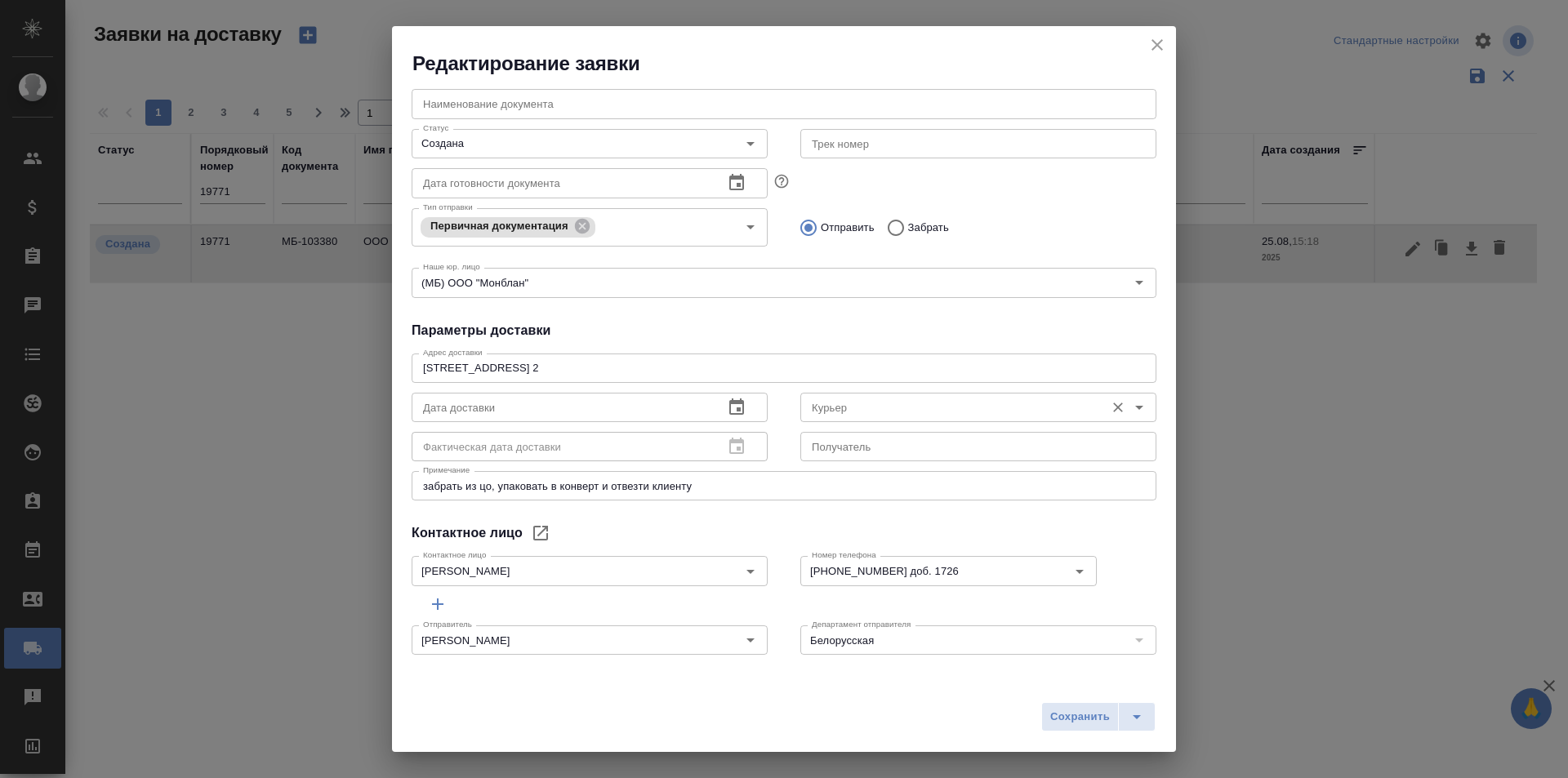
click at [858, 413] on input "Курьер" at bounding box center [950, 407] width 292 height 20
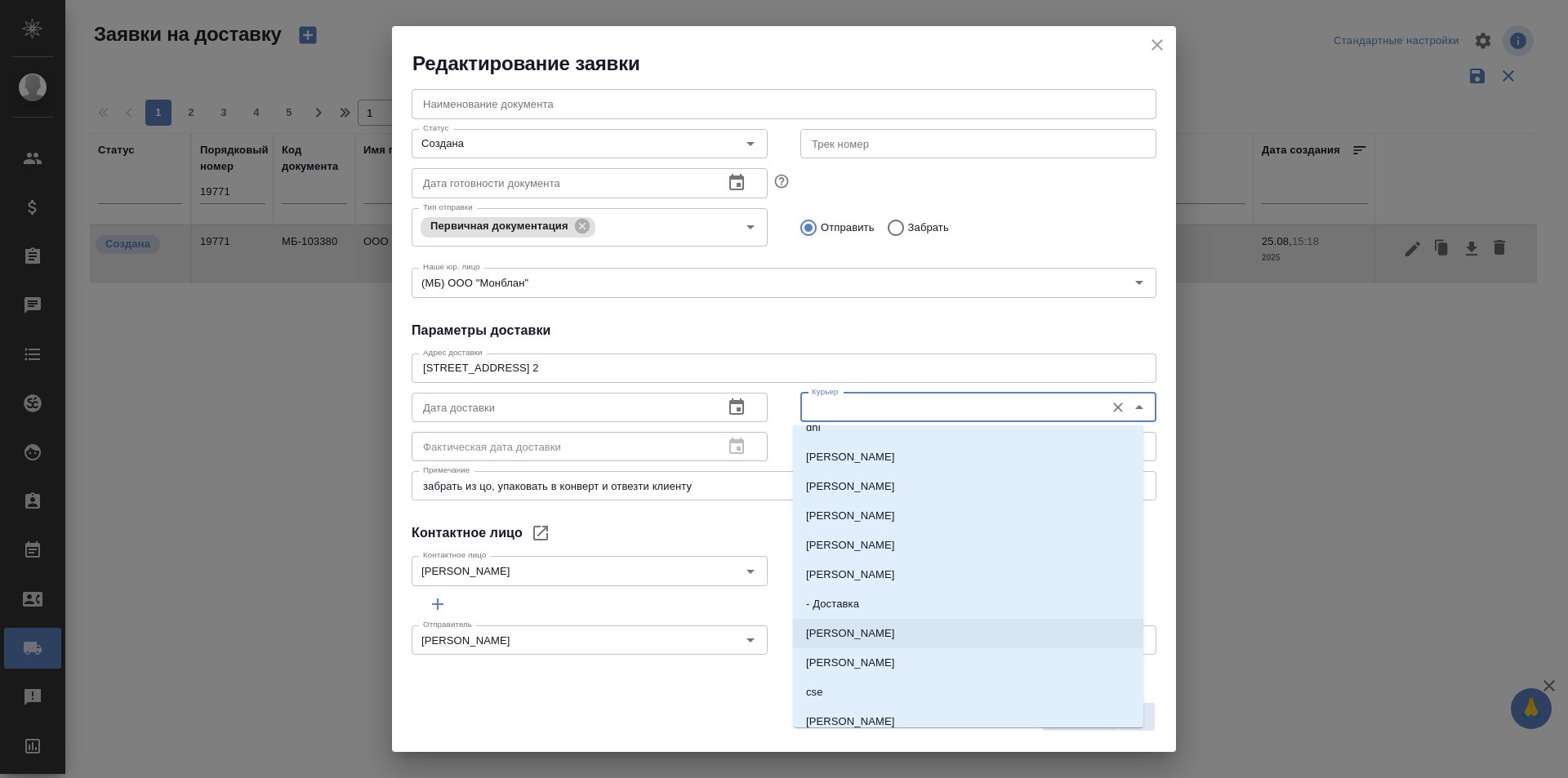
scroll to position [81, 0]
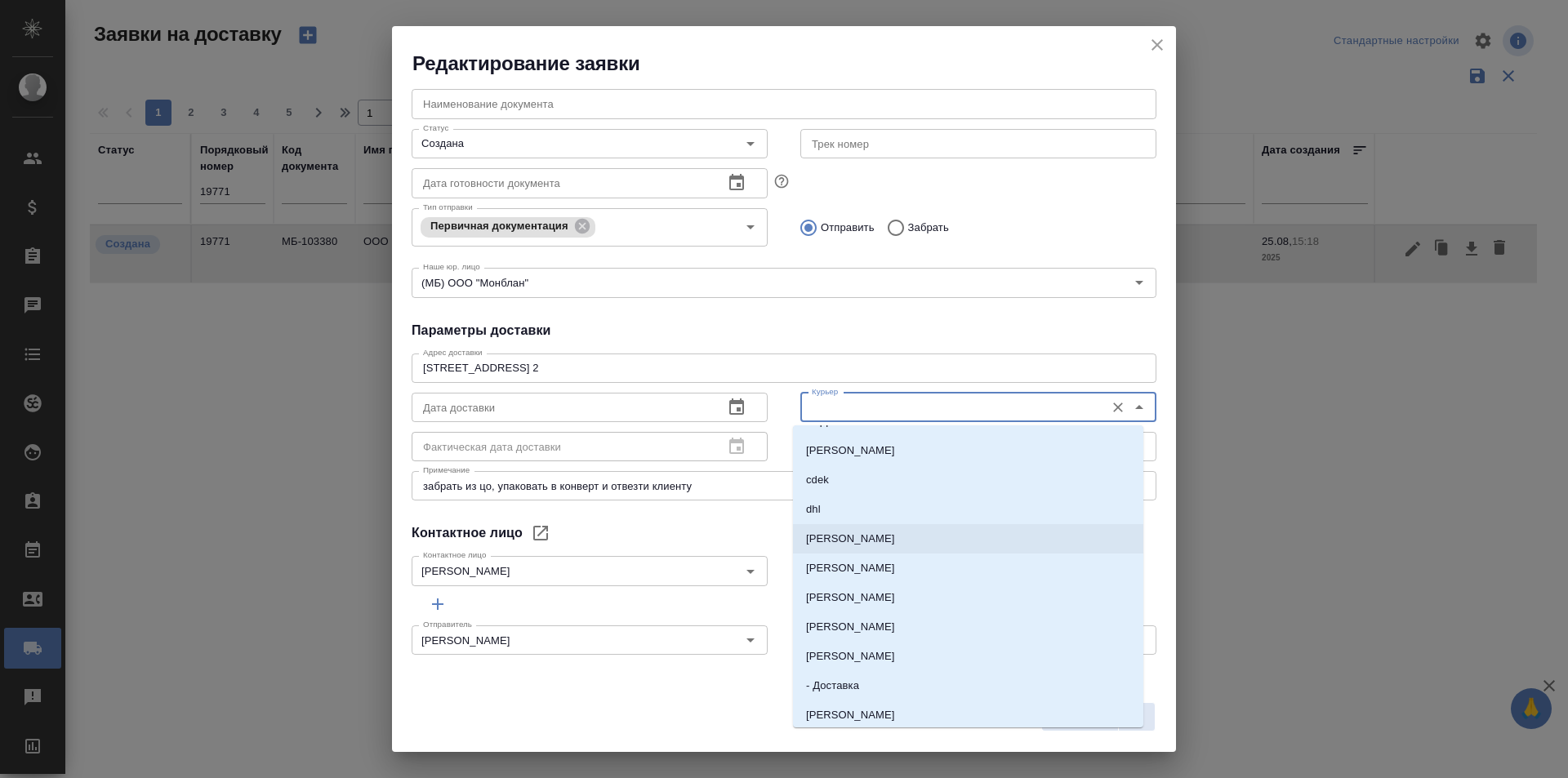
click at [873, 538] on p "[PERSON_NAME]" at bounding box center [850, 539] width 89 height 17
type input "[PERSON_NAME]"
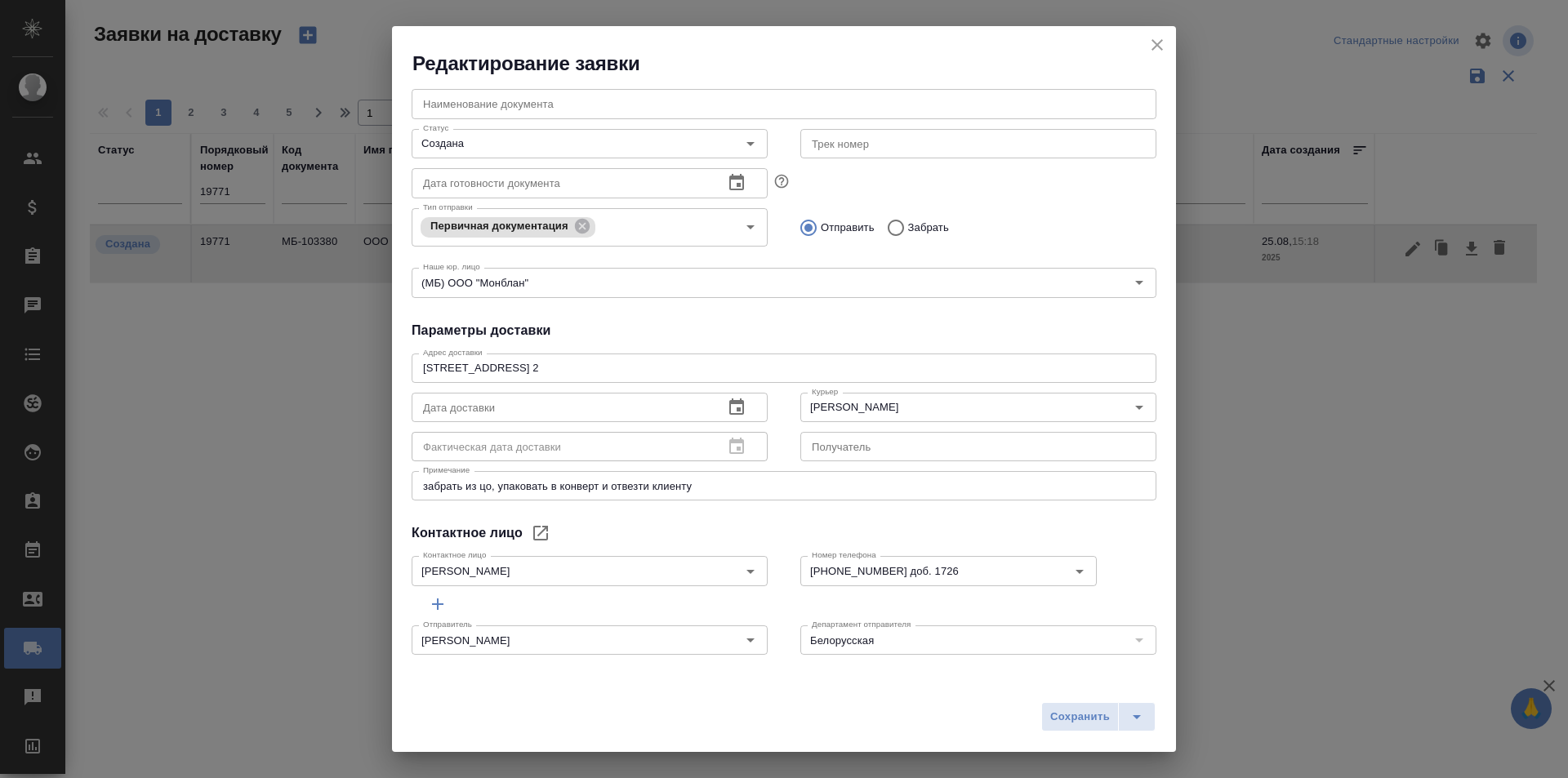
click at [684, 521] on div "Общие данные Порядковый номер 19771 Порядковый номер Клиенту Внутри компании Ис…" at bounding box center [783, 375] width 784 height 598
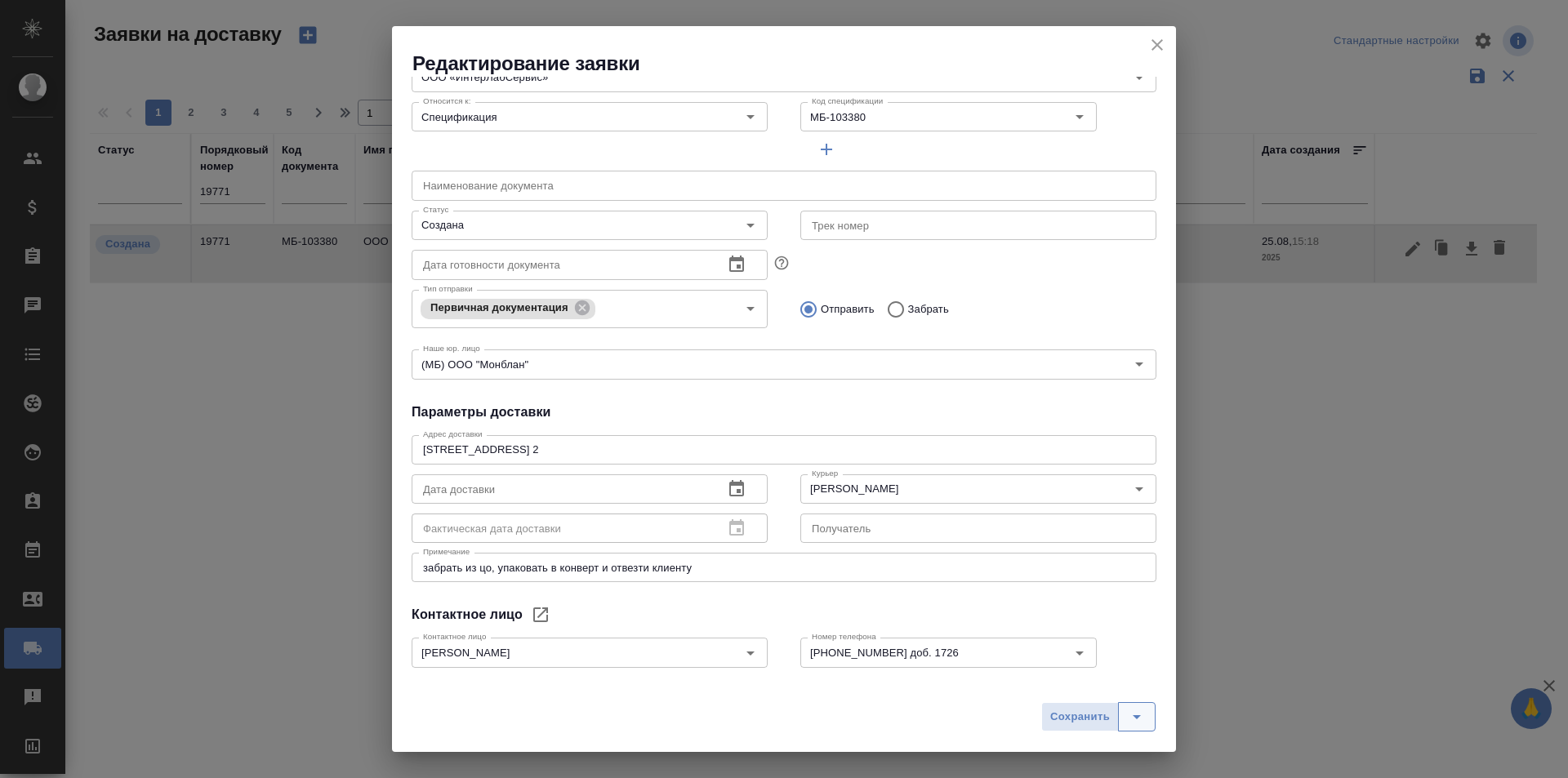
click at [1134, 714] on icon "split button" at bounding box center [1137, 716] width 20 height 20
click at [1107, 694] on li "Сохранить и скачать" at bounding box center [1101, 682] width 131 height 26
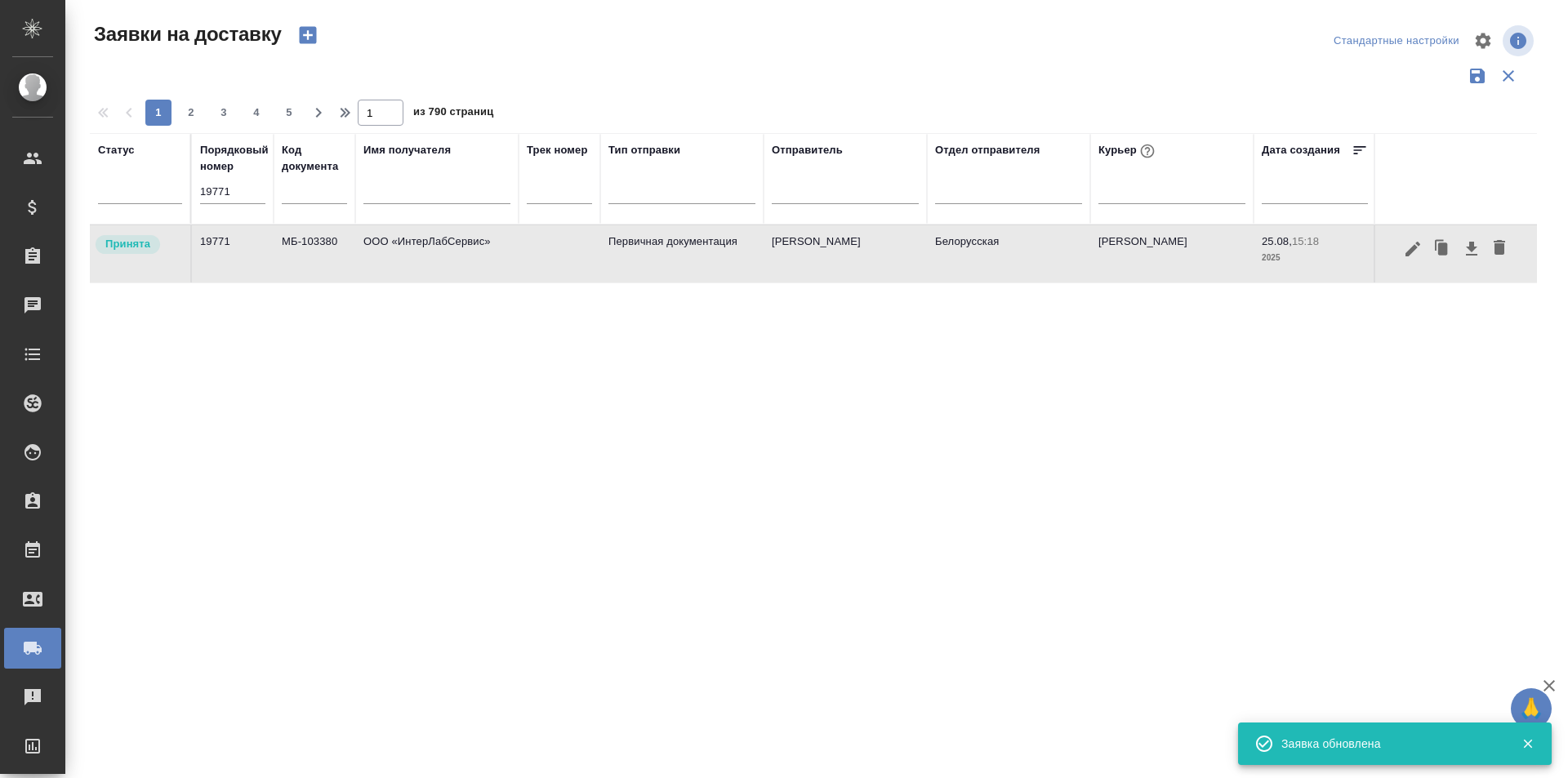
click at [257, 192] on input "19771" at bounding box center [233, 191] width 66 height 22
paste input "9"
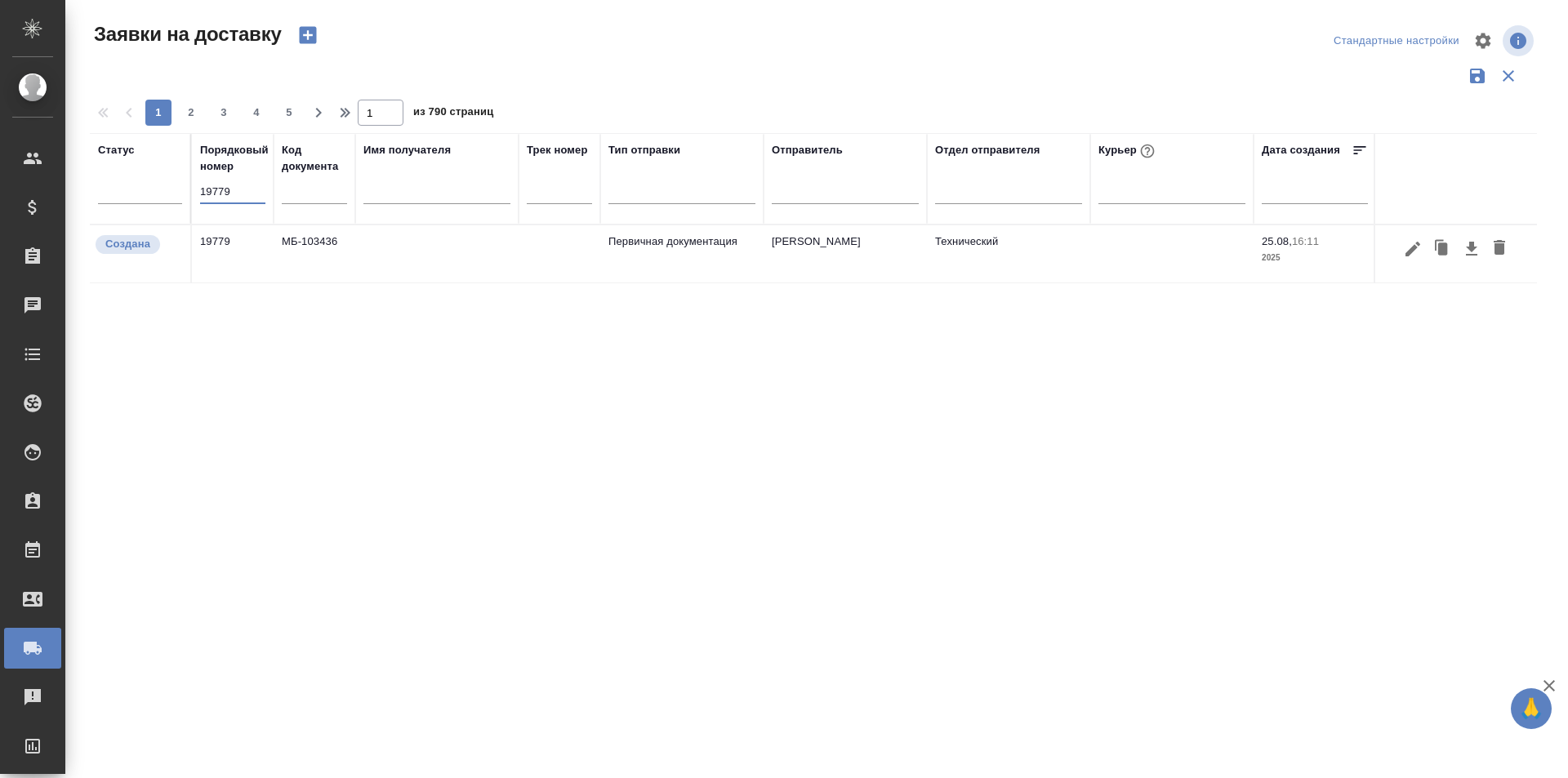
type input "19779"
click at [1411, 254] on icon "button" at bounding box center [1413, 249] width 20 height 20
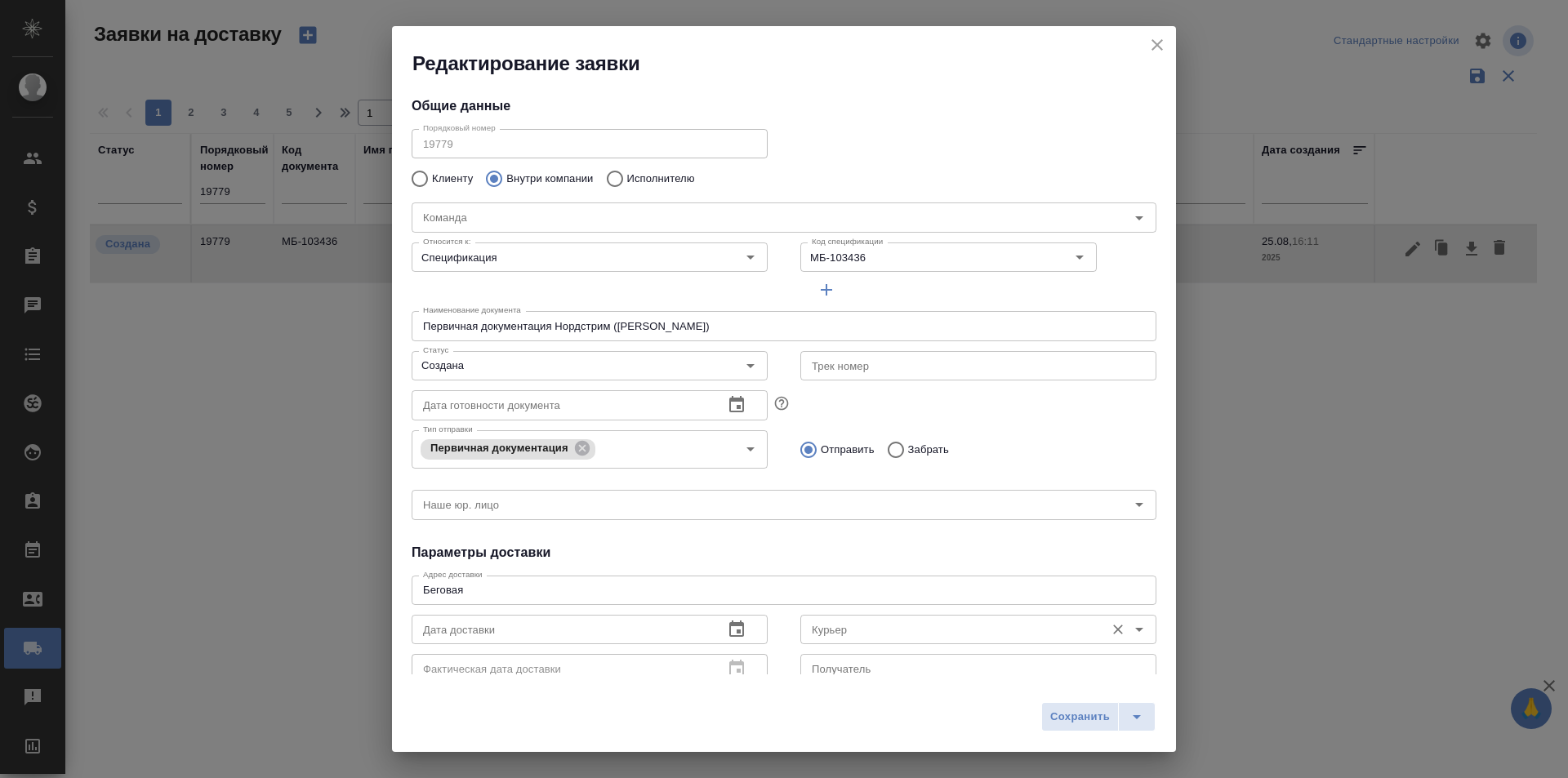
click at [856, 637] on input "Курьер" at bounding box center [950, 629] width 292 height 20
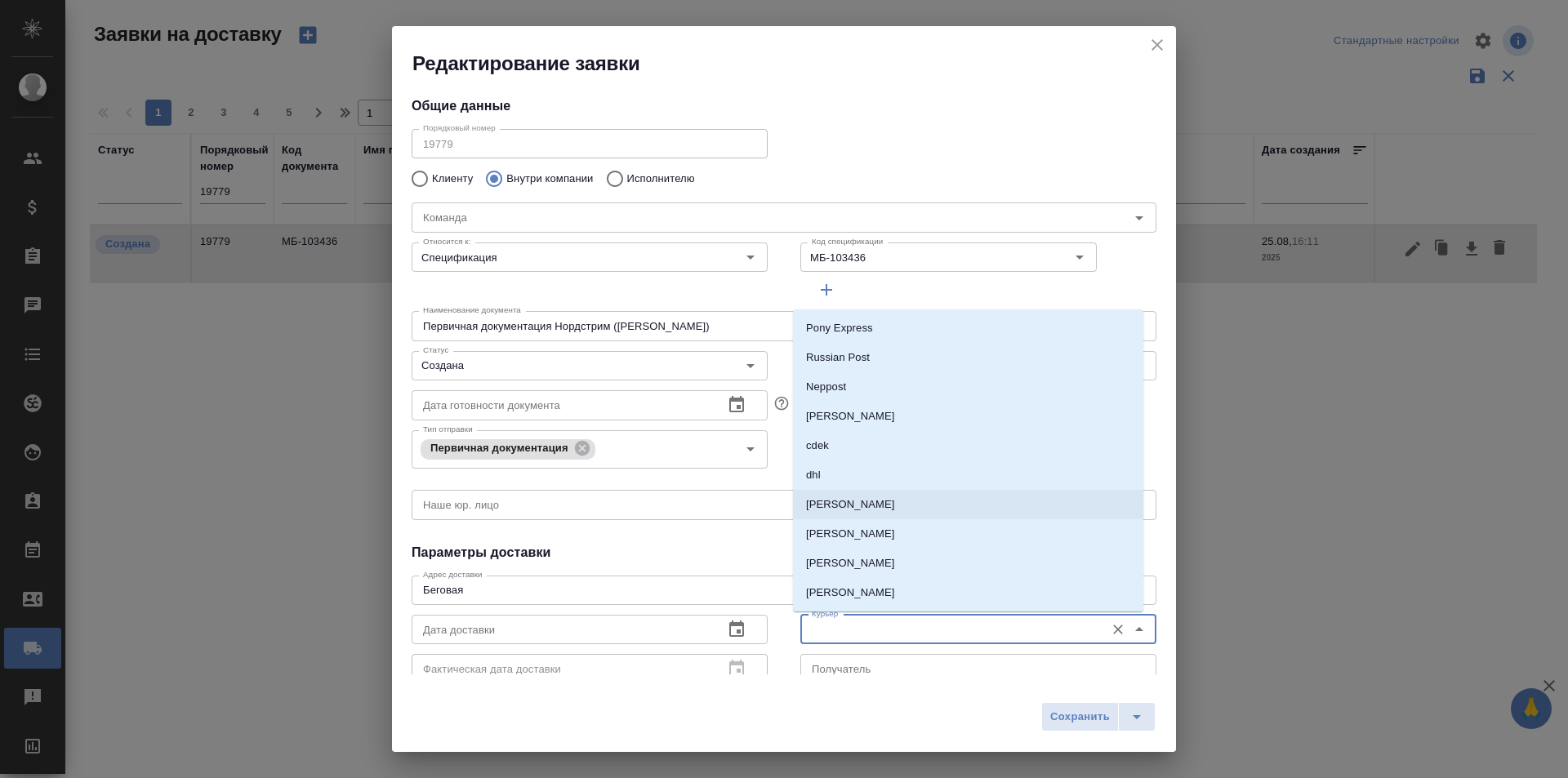
click at [866, 499] on p "[PERSON_NAME]" at bounding box center [850, 505] width 89 height 17
type input "[PERSON_NAME]"
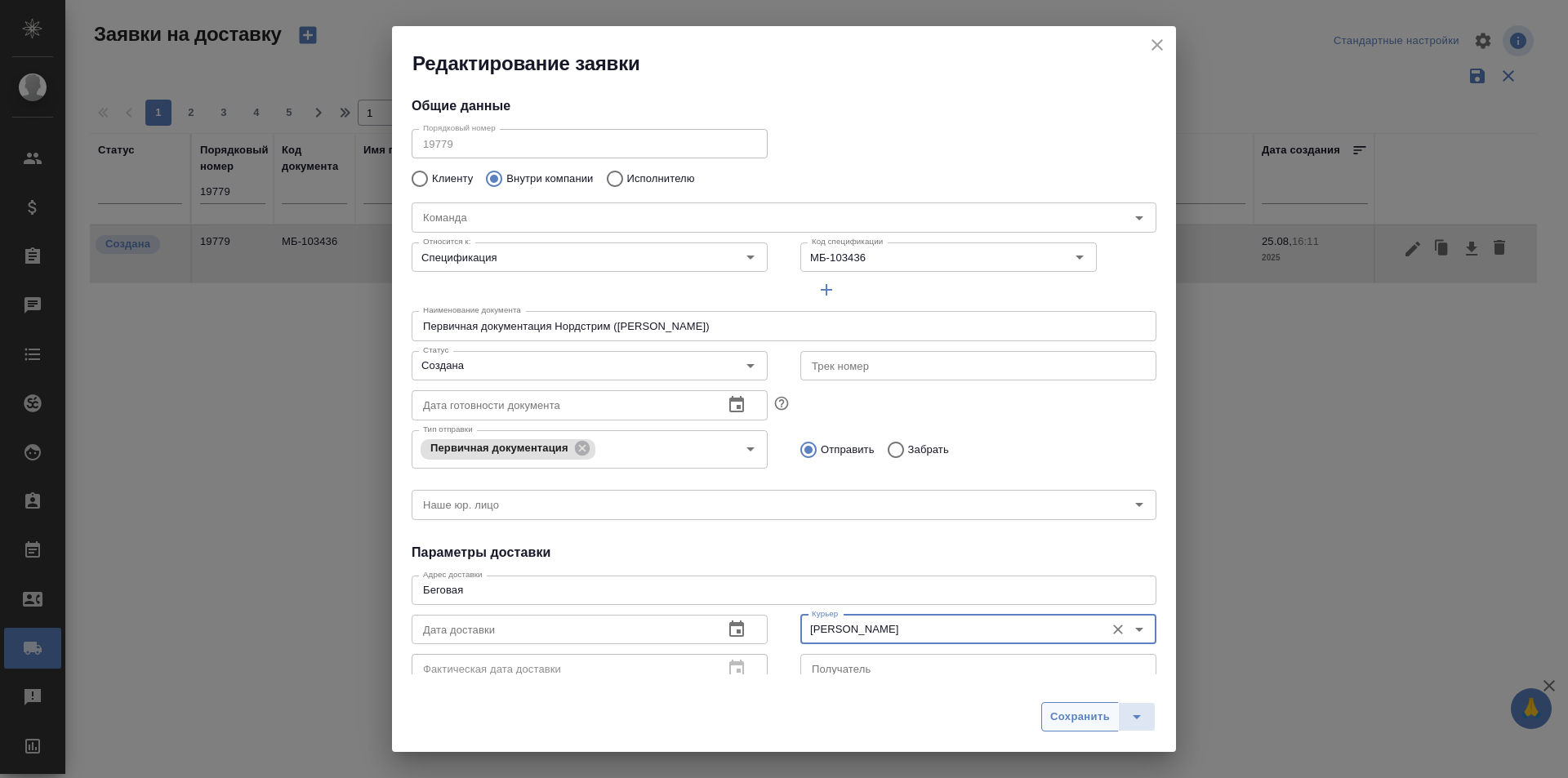
click at [1117, 727] on button "Сохранить" at bounding box center [1079, 716] width 77 height 29
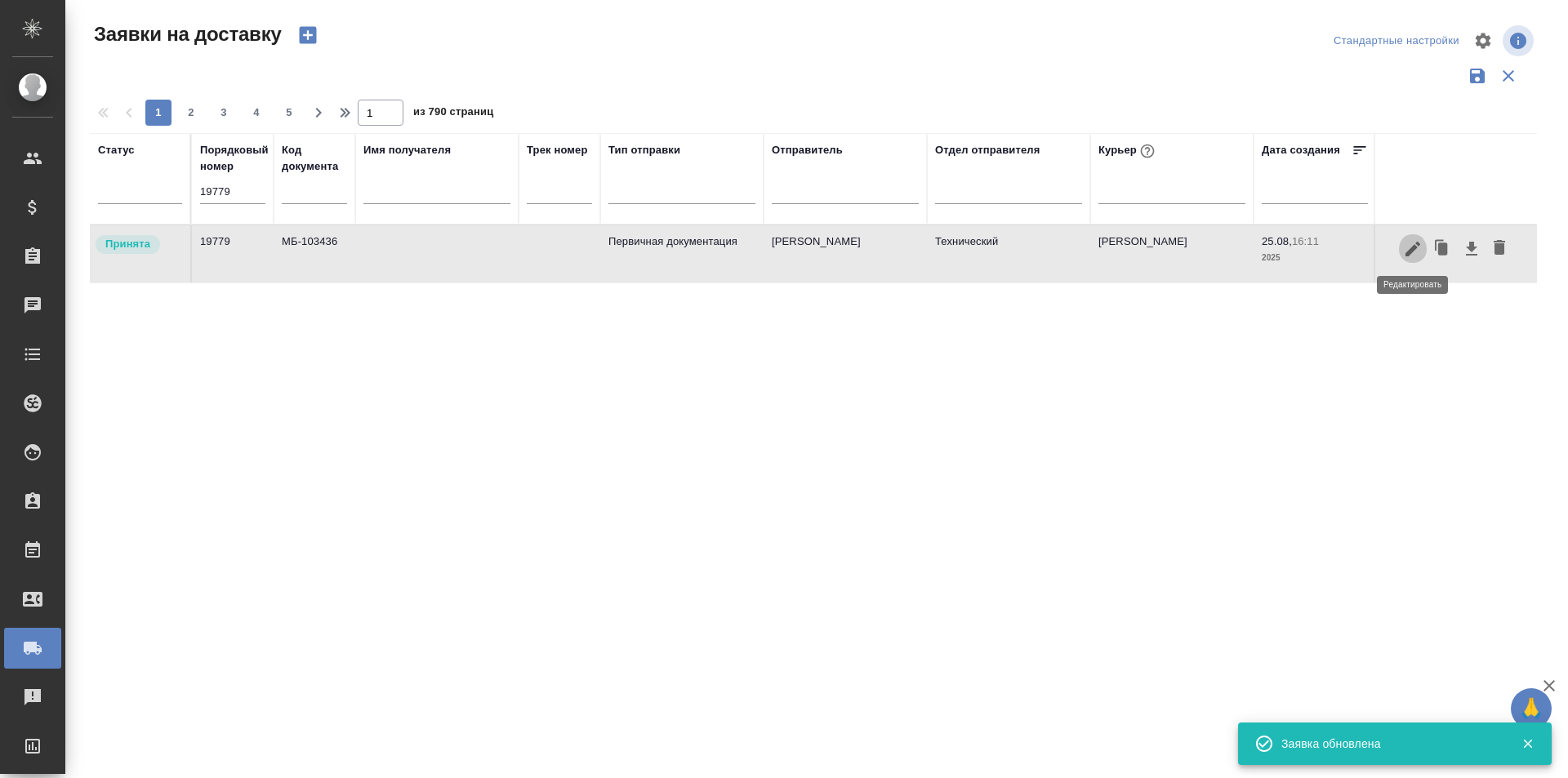
click at [1415, 254] on icon "button" at bounding box center [1413, 249] width 20 height 20
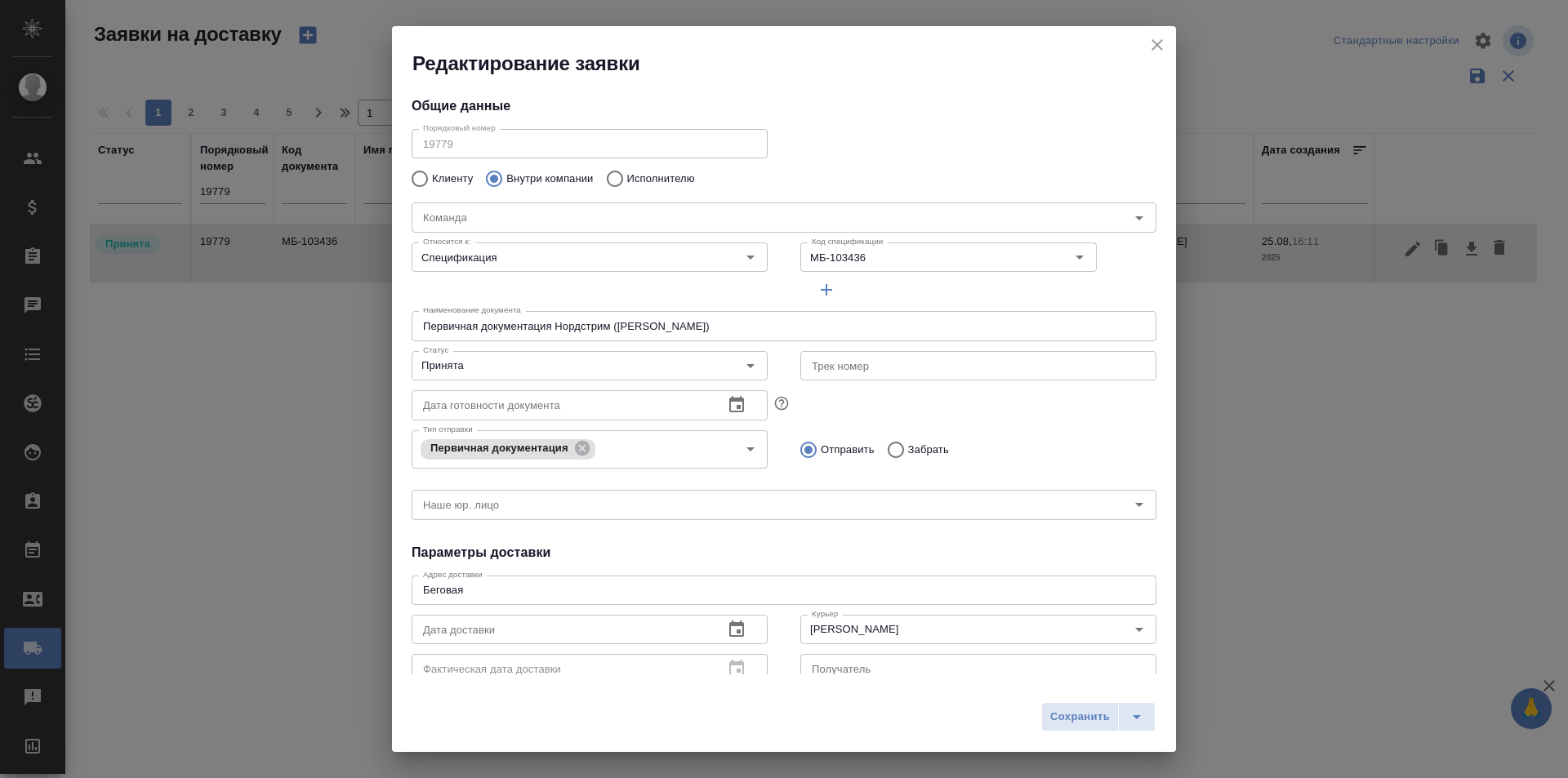
click at [1150, 54] on icon "close" at bounding box center [1157, 45] width 20 height 20
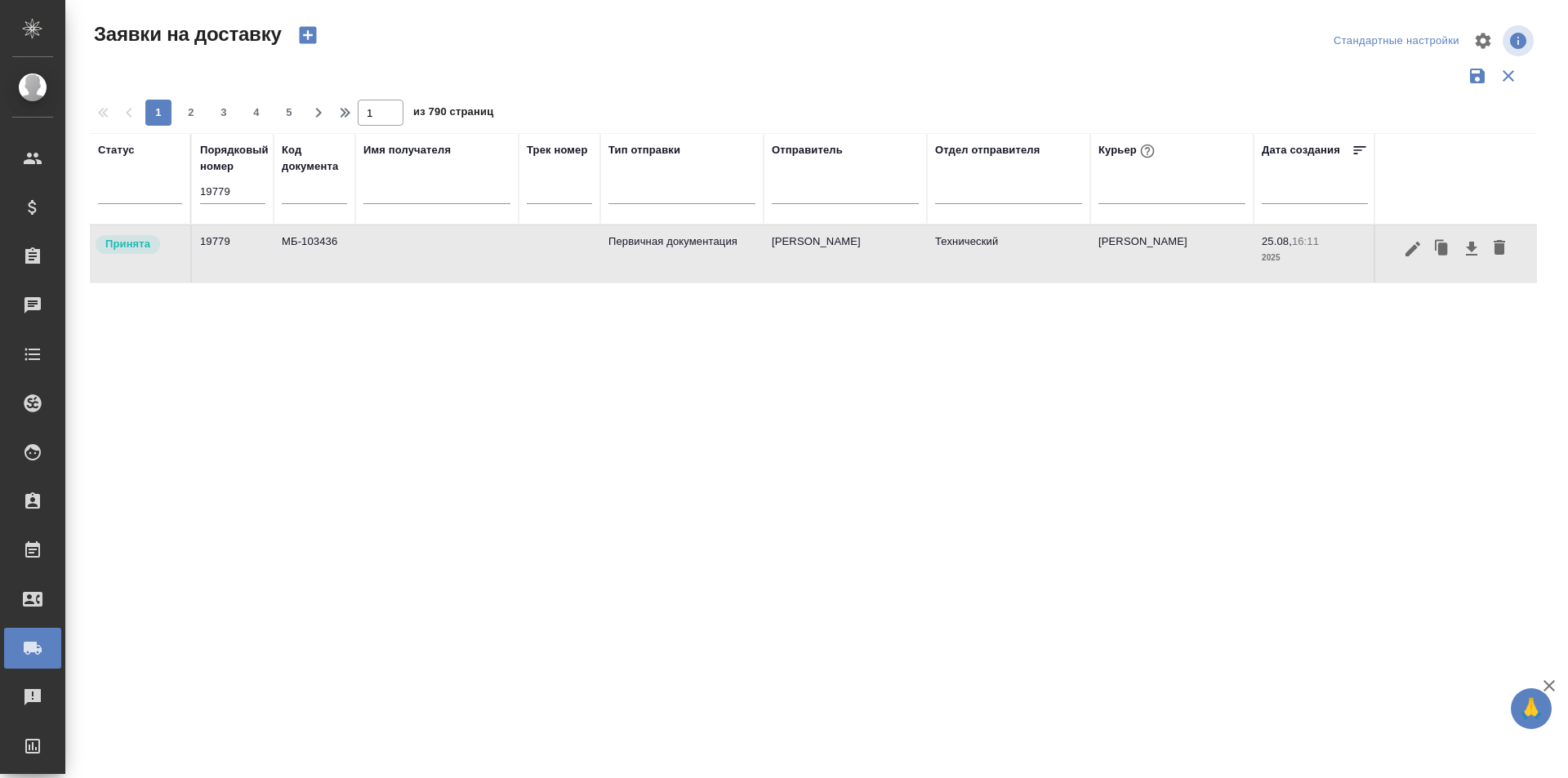
click at [239, 195] on input "19779" at bounding box center [233, 191] width 66 height 22
paste input "1"
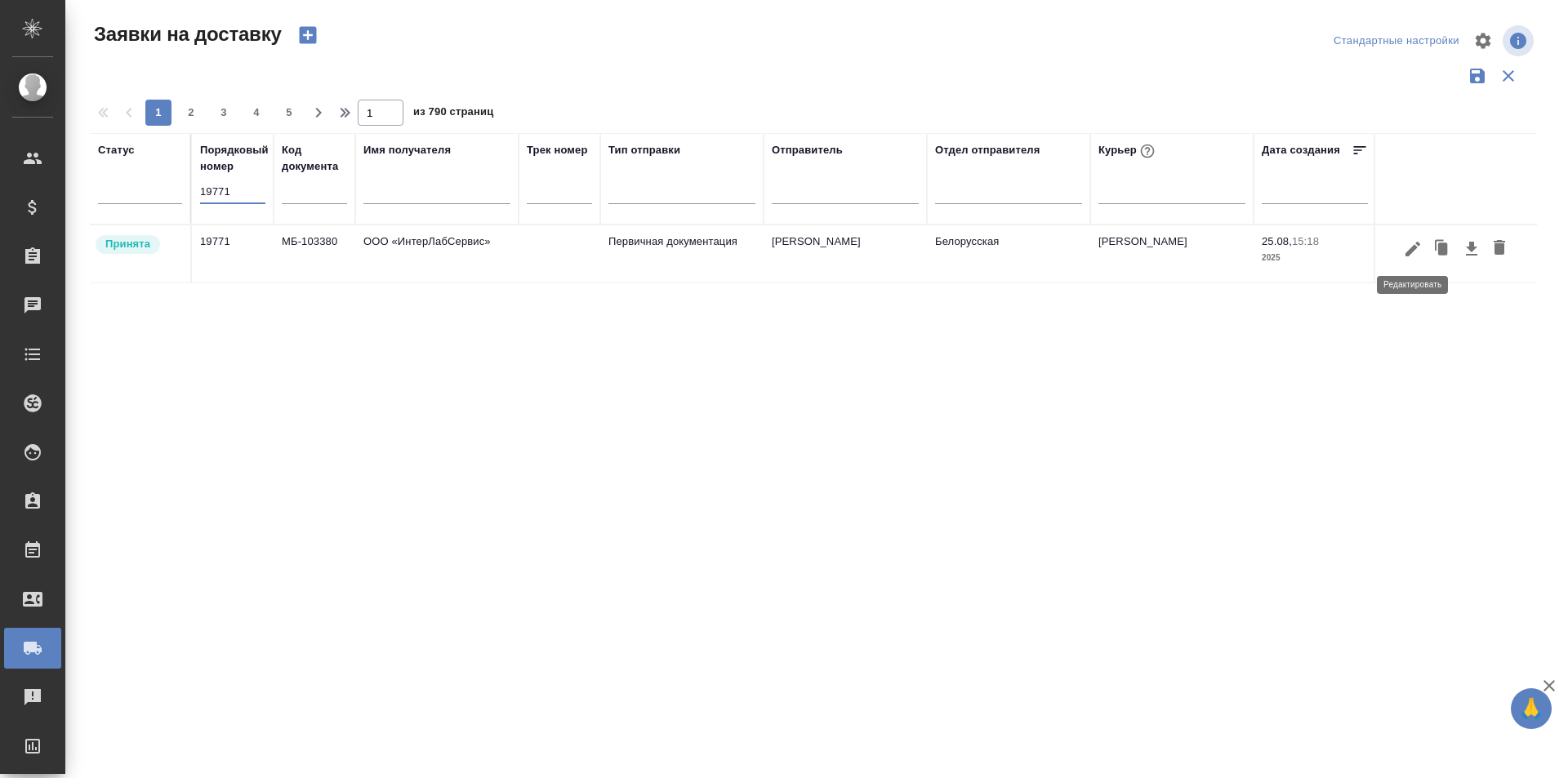
type input "19771"
click at [1406, 250] on icon "button" at bounding box center [1413, 249] width 20 height 20
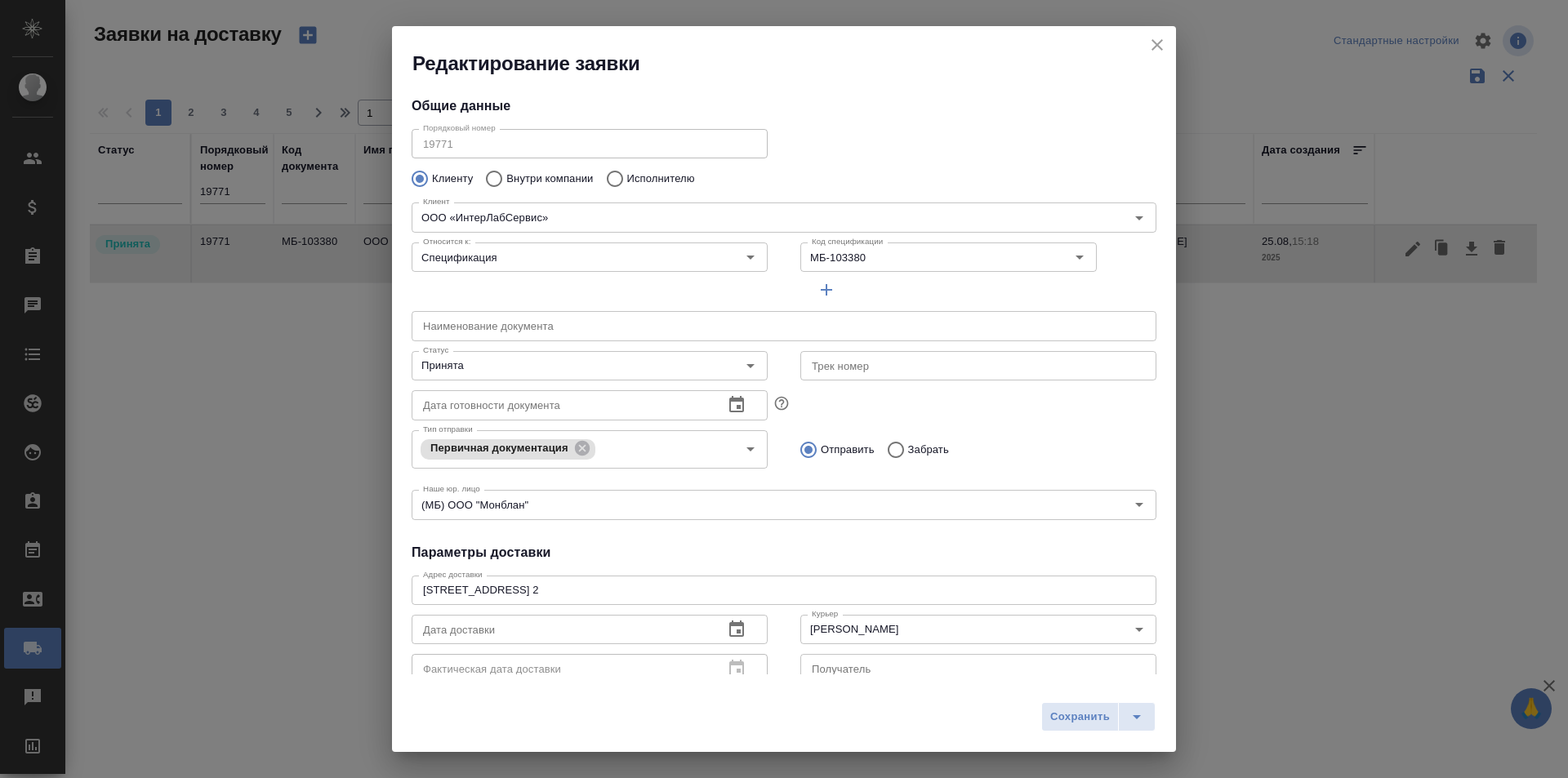
click at [1165, 54] on icon "close" at bounding box center [1157, 45] width 20 height 20
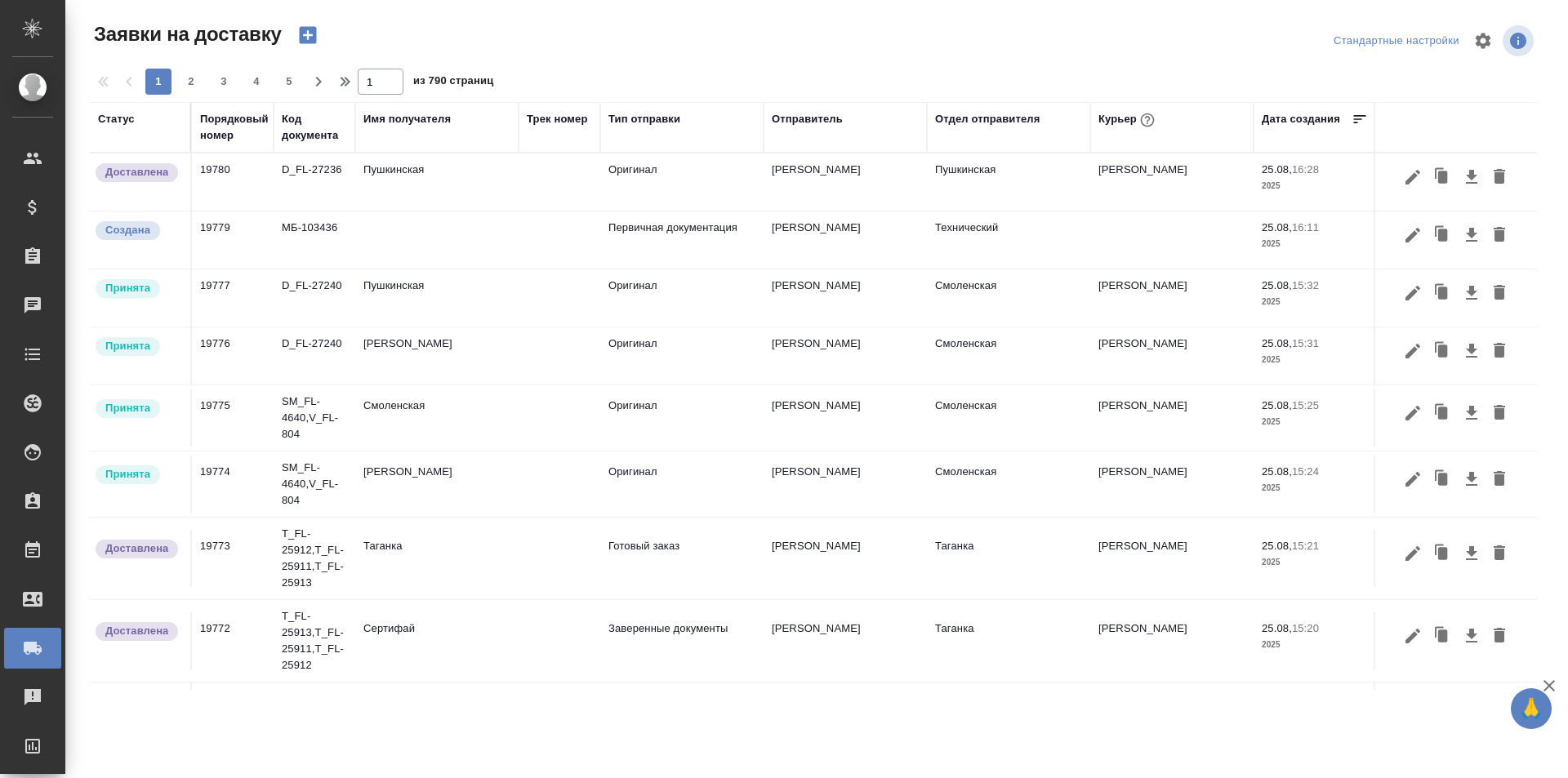
click at [247, 135] on div "Порядковый номер" at bounding box center [234, 127] width 68 height 32
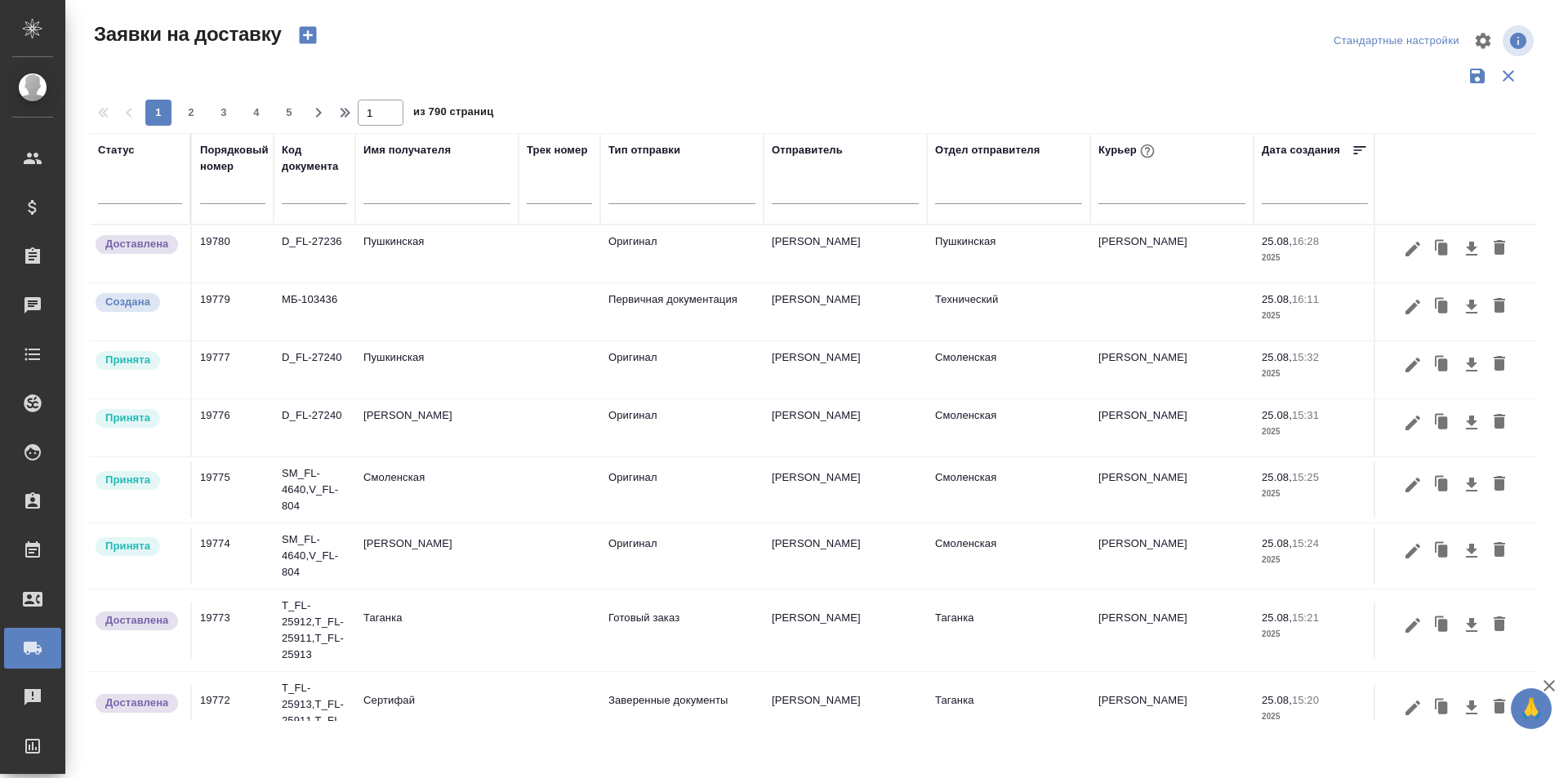
scroll to position [286, 0]
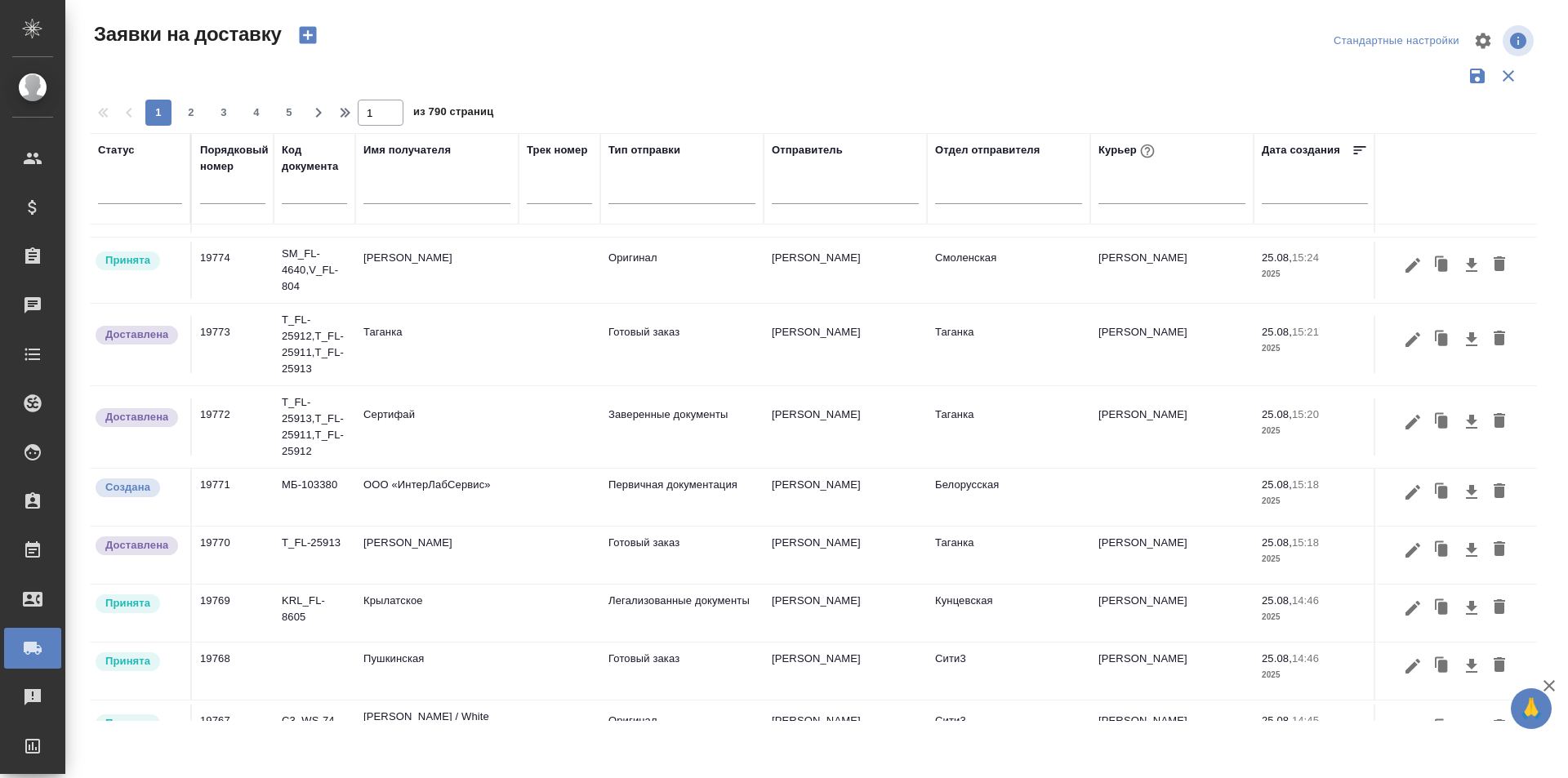
click at [238, 173] on div "Порядковый номер" at bounding box center [234, 158] width 68 height 32
click at [239, 184] on td "19775" at bounding box center [233, 204] width 81 height 57
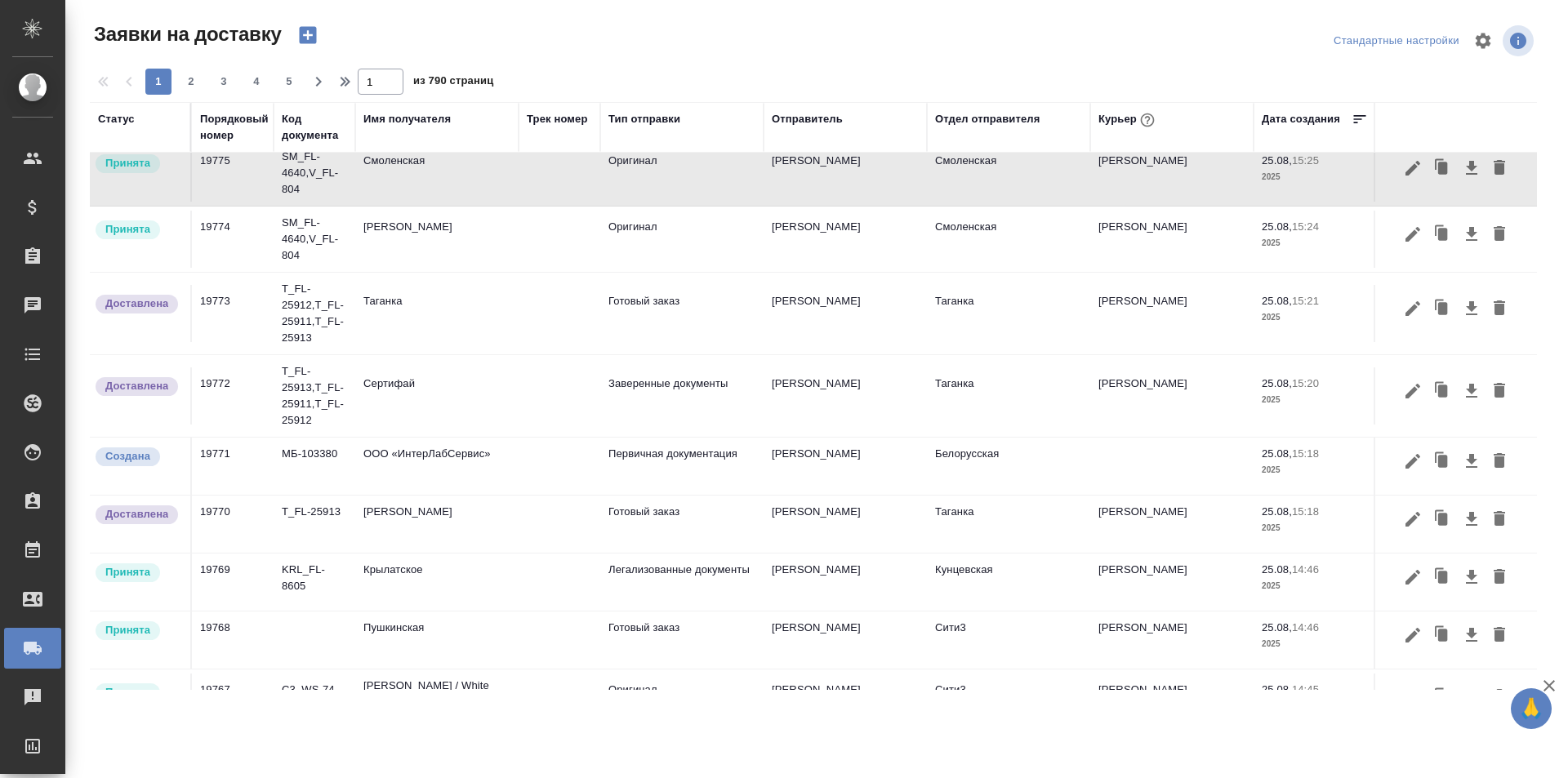
scroll to position [0, 0]
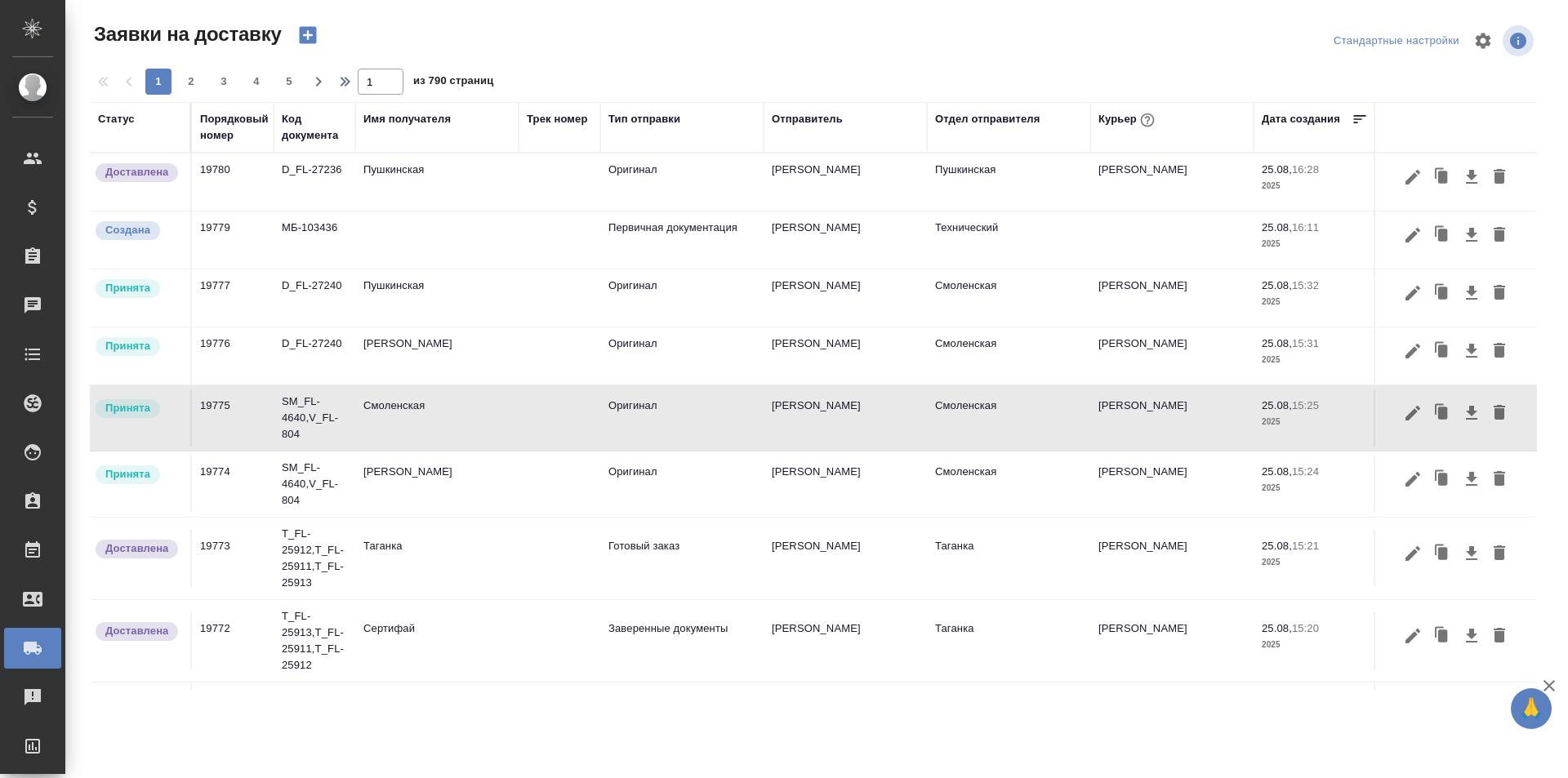
click at [214, 108] on th "Порядковый номер" at bounding box center [233, 127] width 81 height 51
click at [212, 110] on th "Порядковый номер" at bounding box center [233, 127] width 81 height 51
click at [217, 125] on div "Порядковый номер" at bounding box center [234, 127] width 68 height 32
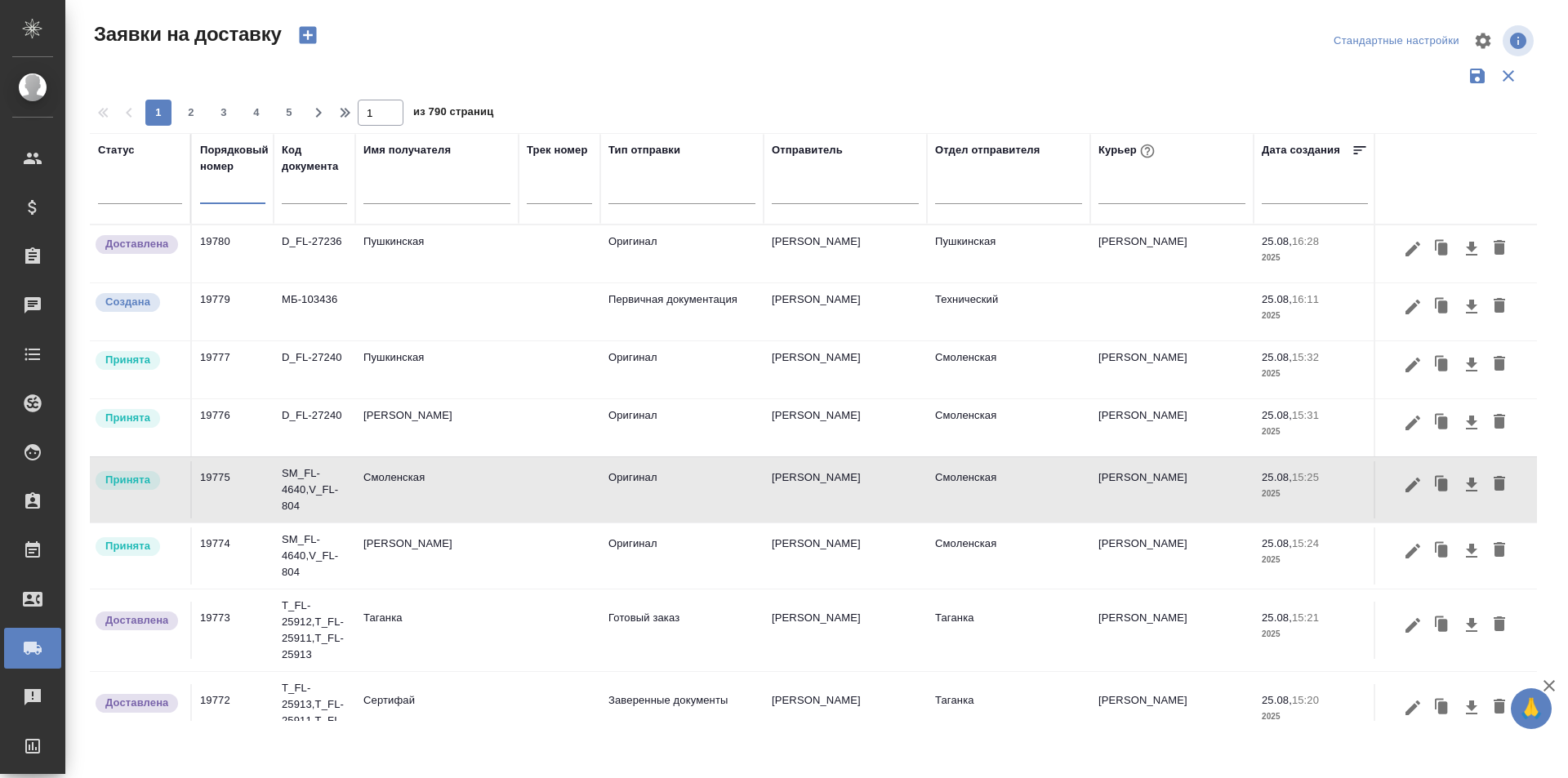
click at [226, 194] on input "text" at bounding box center [233, 191] width 66 height 22
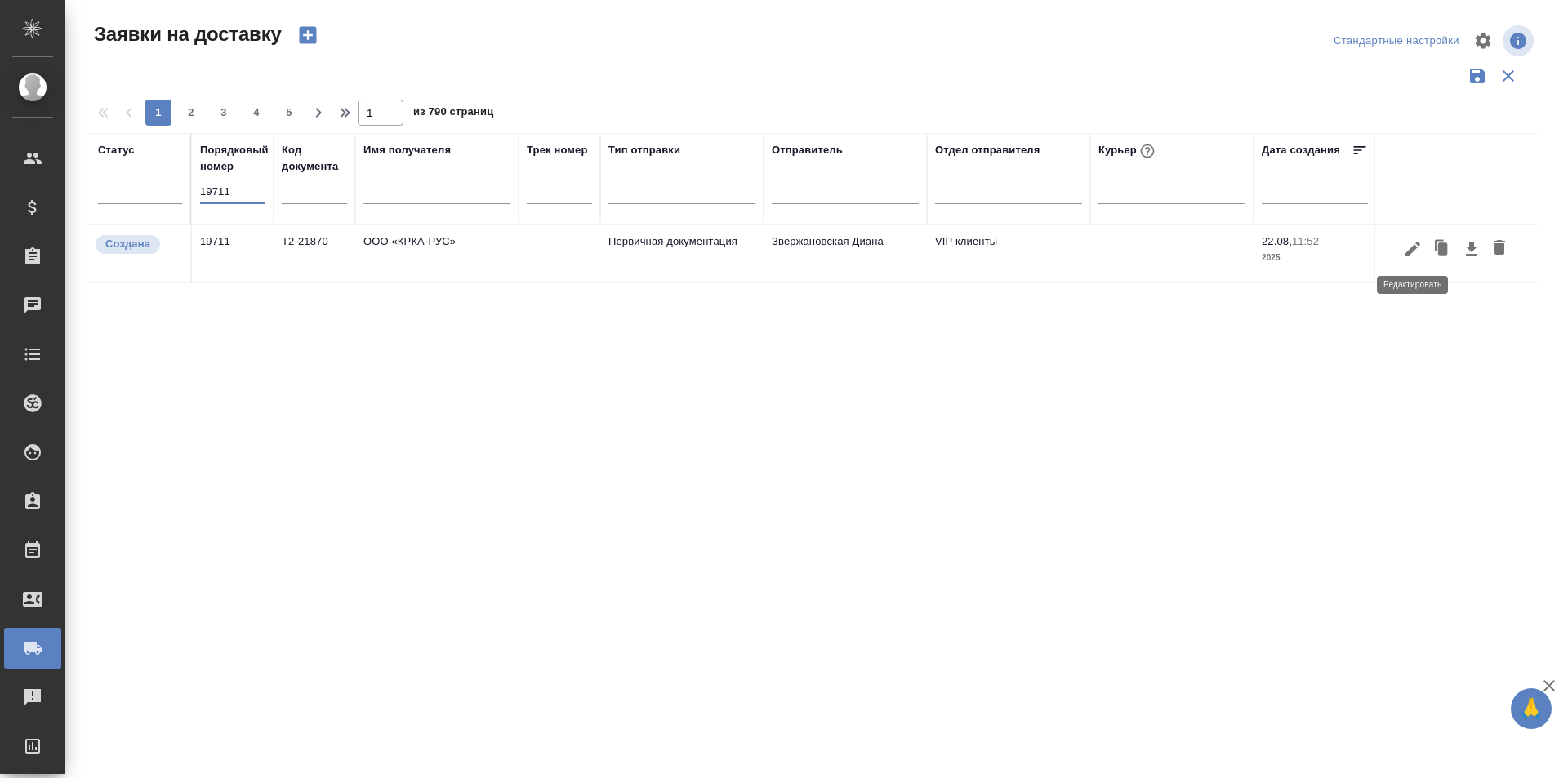
type input "19711"
click at [1418, 250] on icon "button" at bounding box center [1413, 249] width 20 height 20
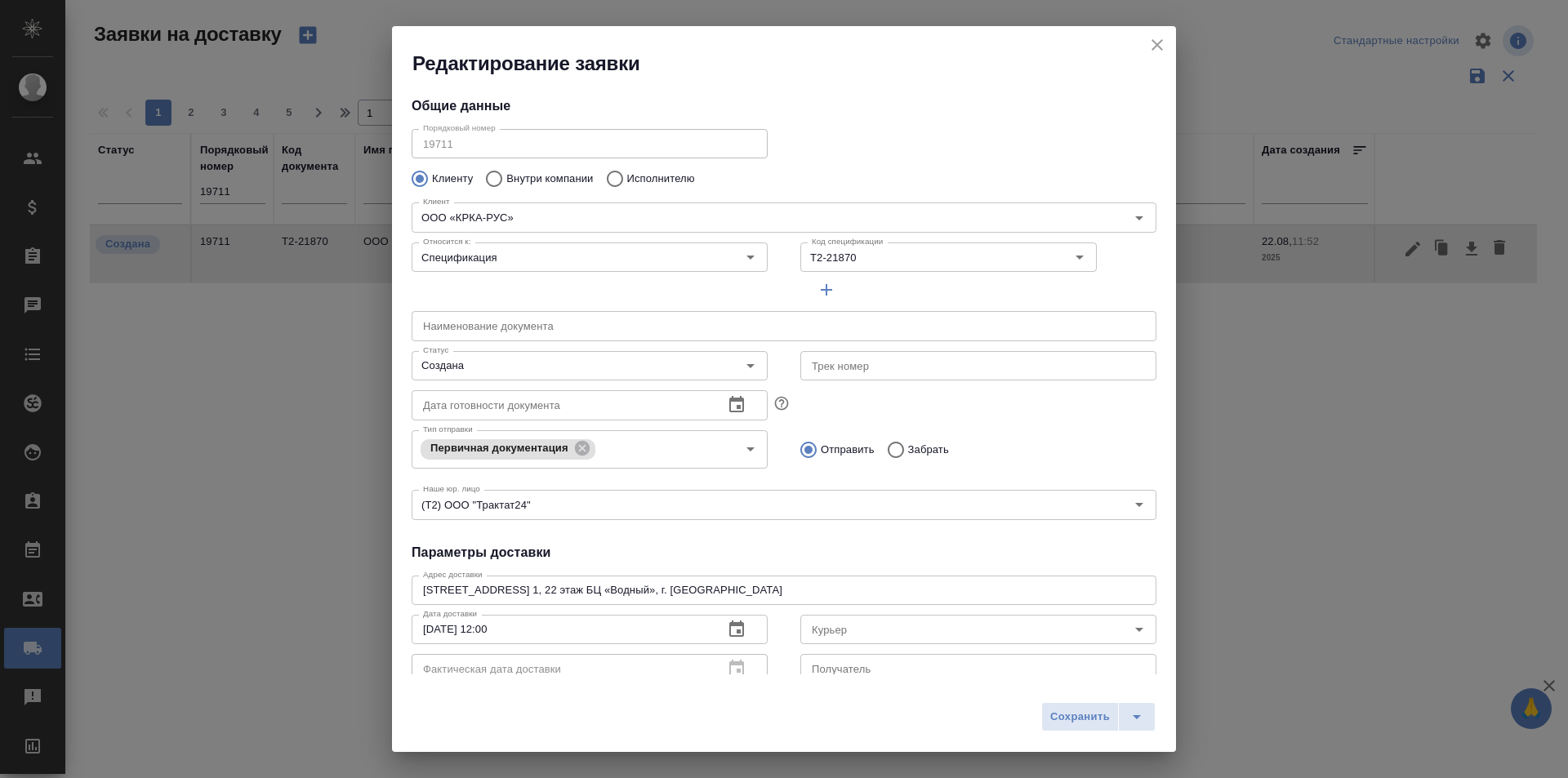
type input "[PERSON_NAME]"
type input "[PHONE_NUMBER]"
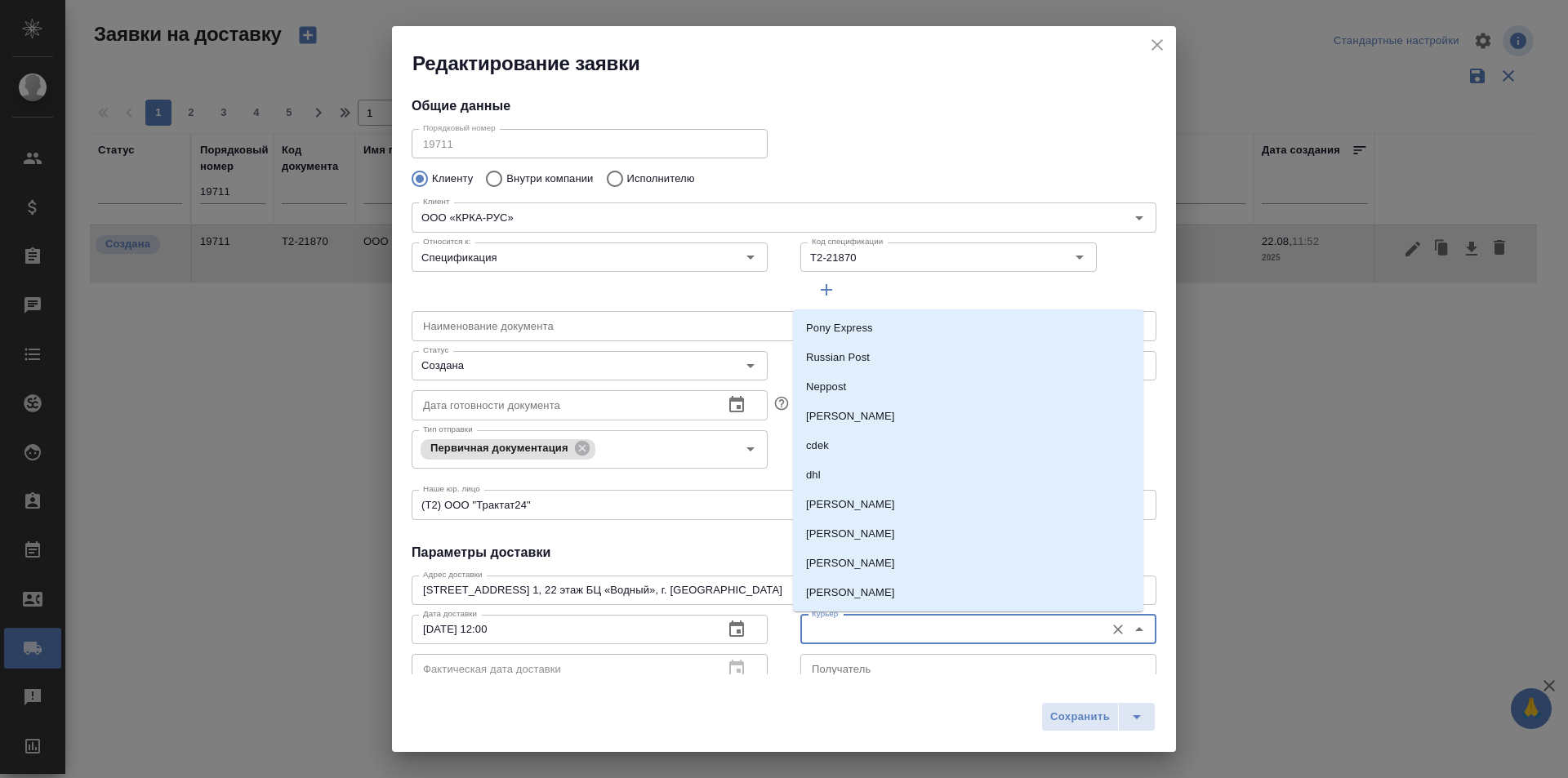
click at [926, 625] on input "Курьер" at bounding box center [950, 629] width 292 height 20
click at [894, 504] on li "[PERSON_NAME]" at bounding box center [968, 504] width 350 height 29
type input "[PERSON_NAME]"
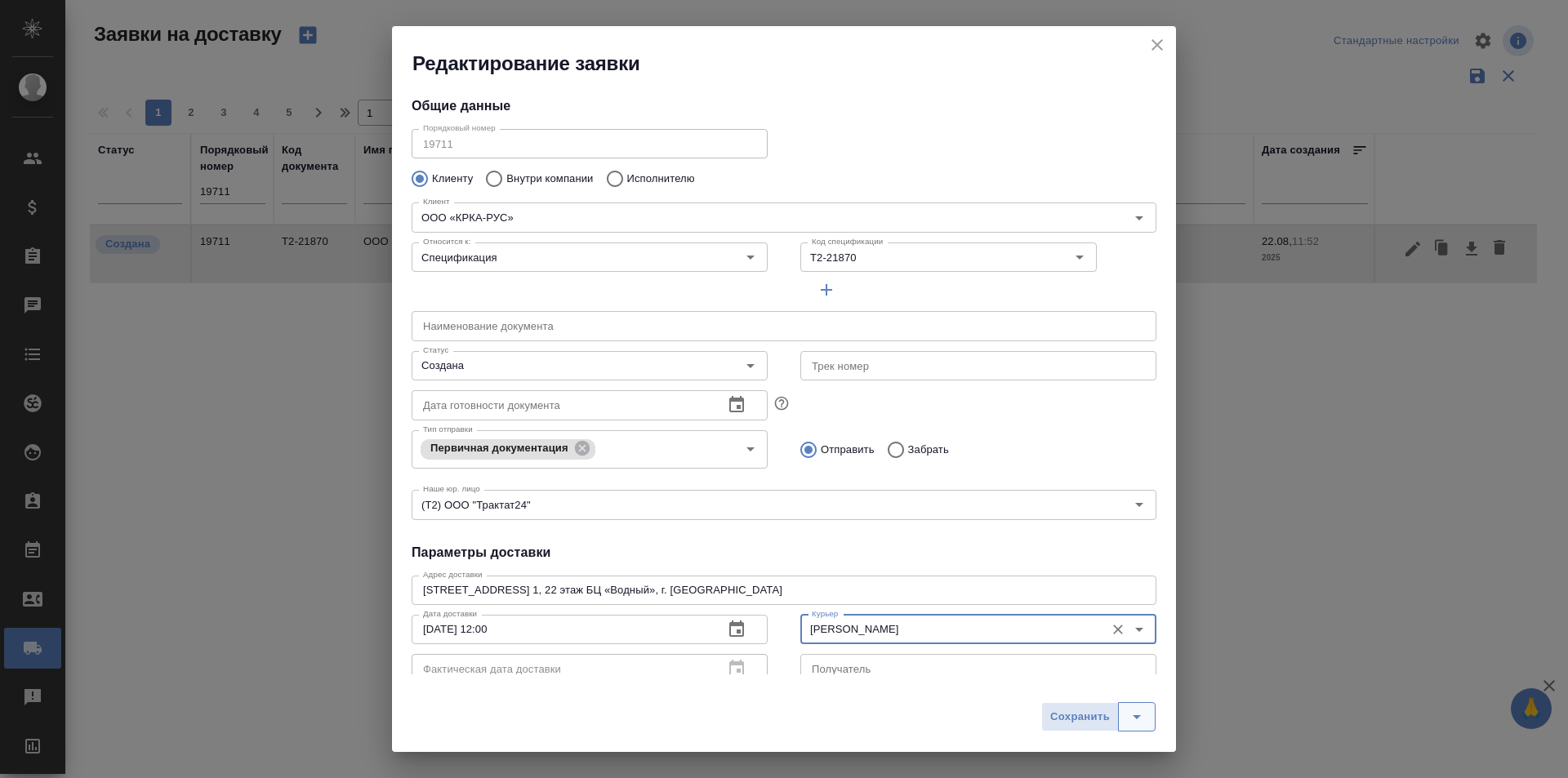
click at [1132, 716] on icon "split button" at bounding box center [1137, 716] width 20 height 20
click at [1120, 677] on li "Сохранить и скачать" at bounding box center [1101, 682] width 131 height 26
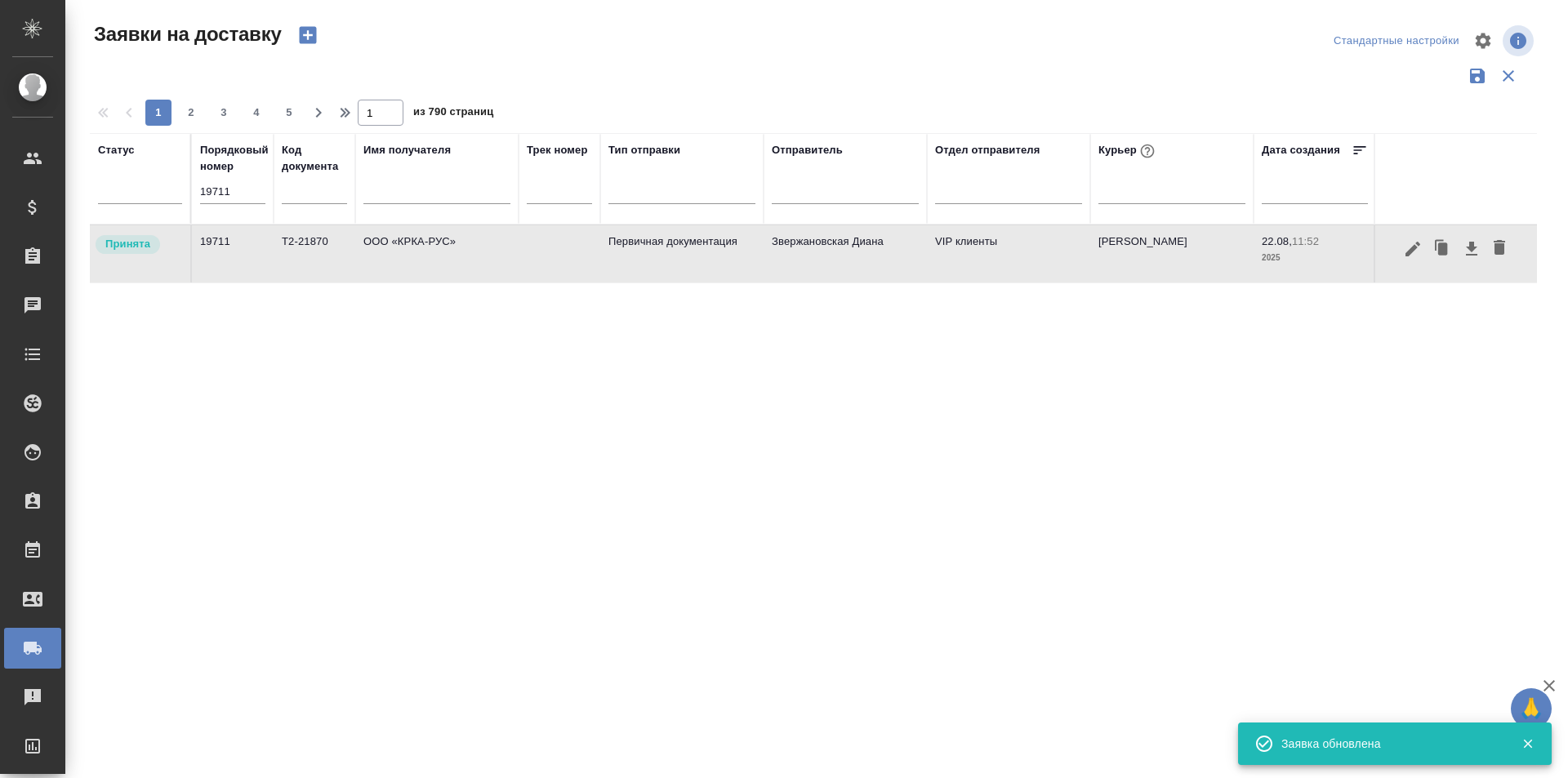
click at [1413, 254] on icon "button" at bounding box center [1413, 249] width 20 height 20
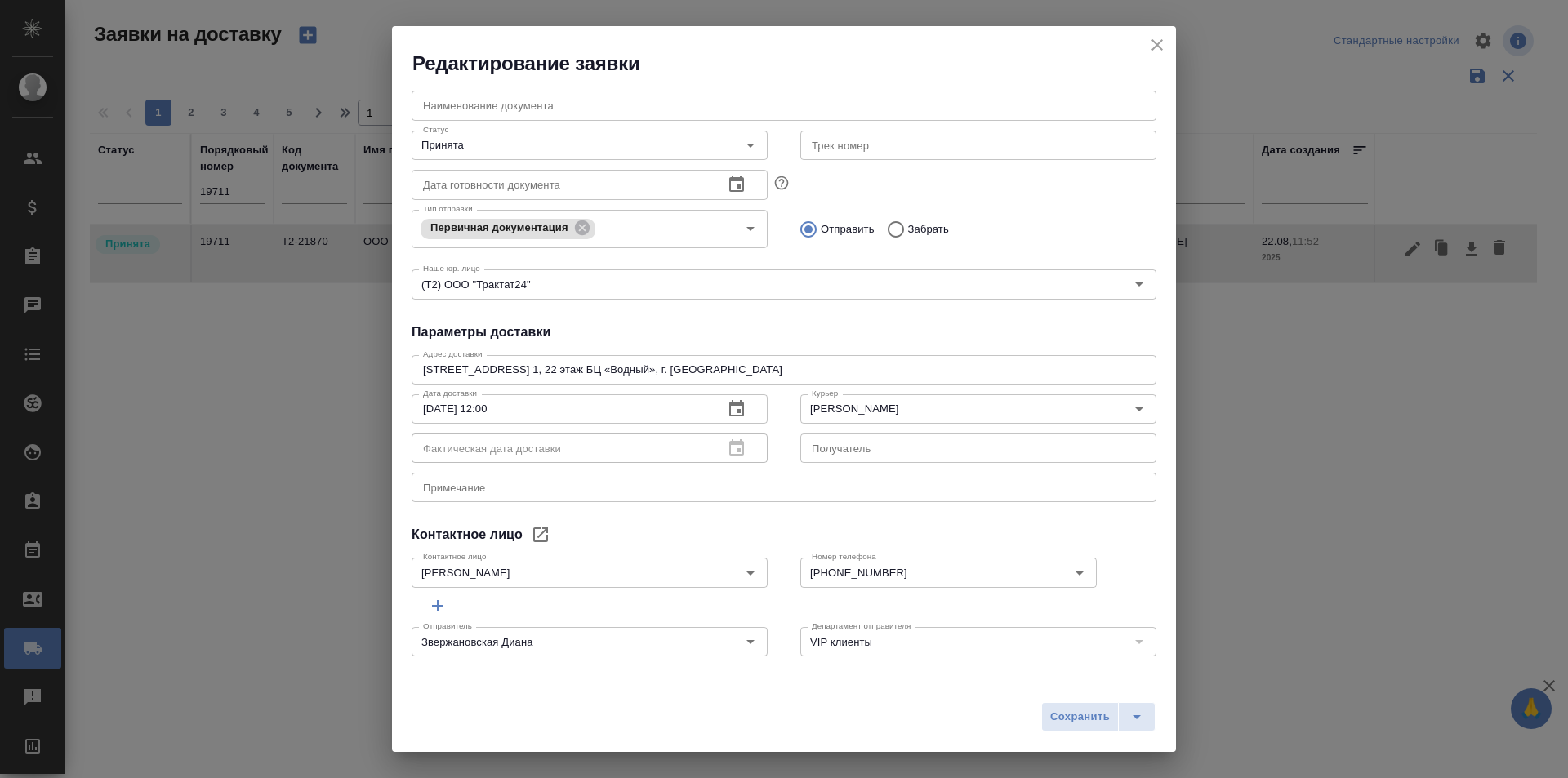
scroll to position [222, 0]
